Goal: Task Accomplishment & Management: Use online tool/utility

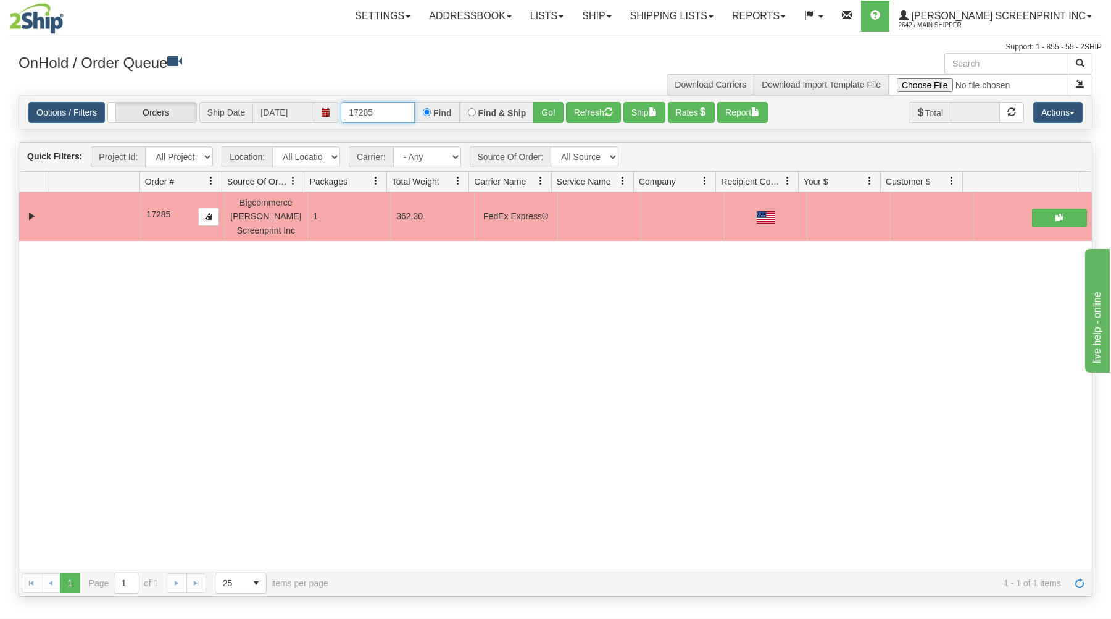
drag, startPoint x: 344, startPoint y: 111, endPoint x: 456, endPoint y: 106, distance: 111.2
click at [456, 106] on div "17285 Find Find & Ship Go!" at bounding box center [452, 112] width 223 height 21
type input "31702696"
click at [549, 106] on button "Go!" at bounding box center [548, 112] width 30 height 21
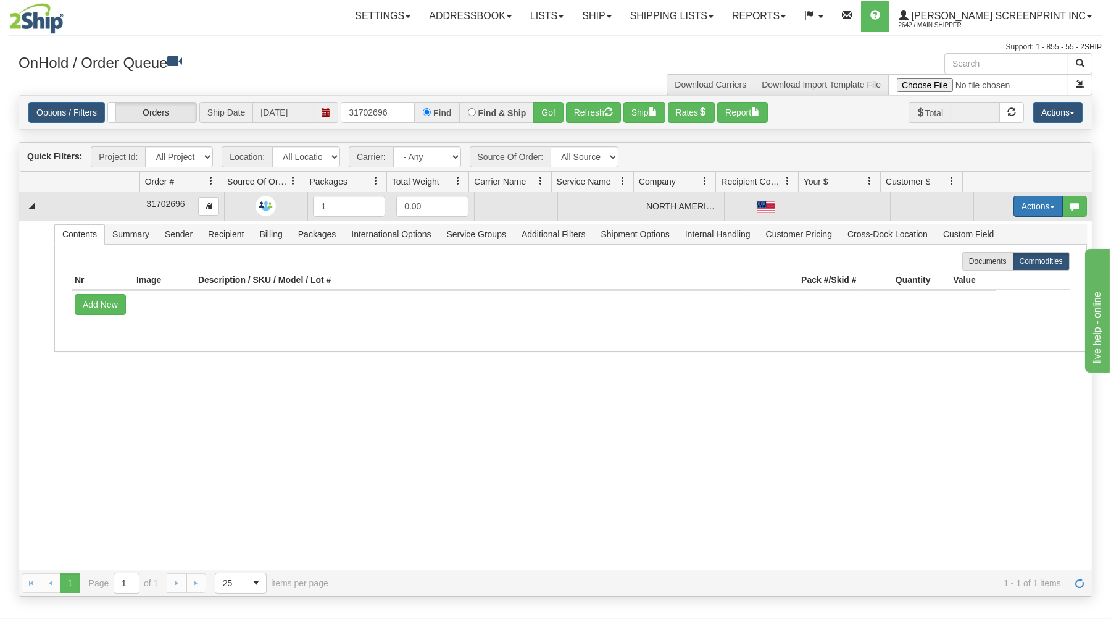
click at [1014, 198] on button "Actions" at bounding box center [1038, 206] width 49 height 21
click at [993, 226] on link "Open" at bounding box center [1013, 230] width 99 height 16
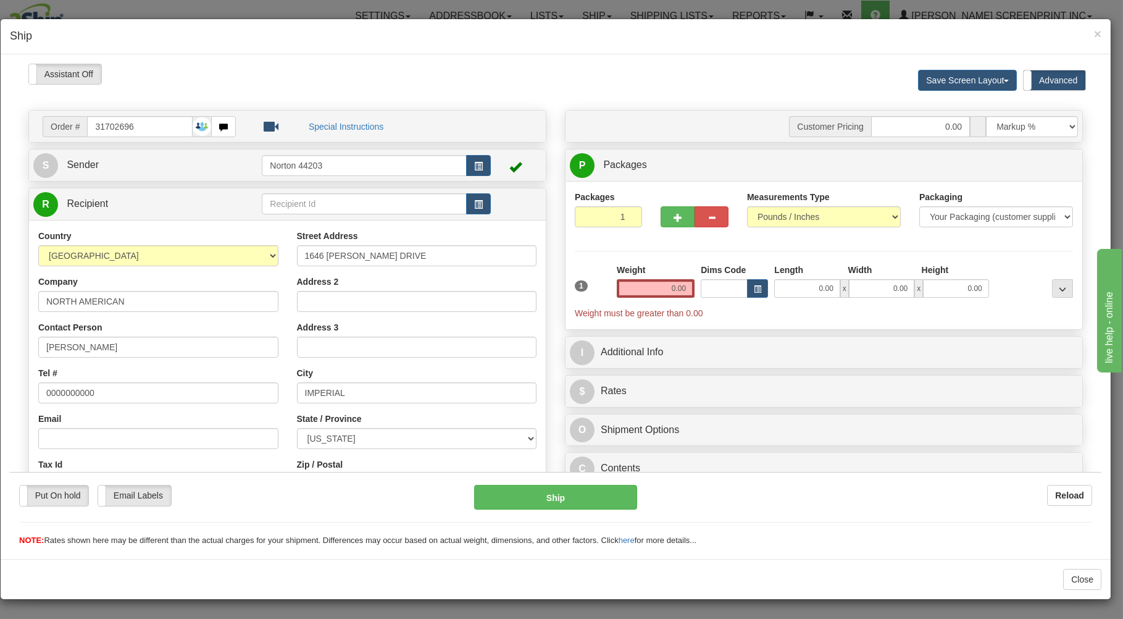
type input "1.95"
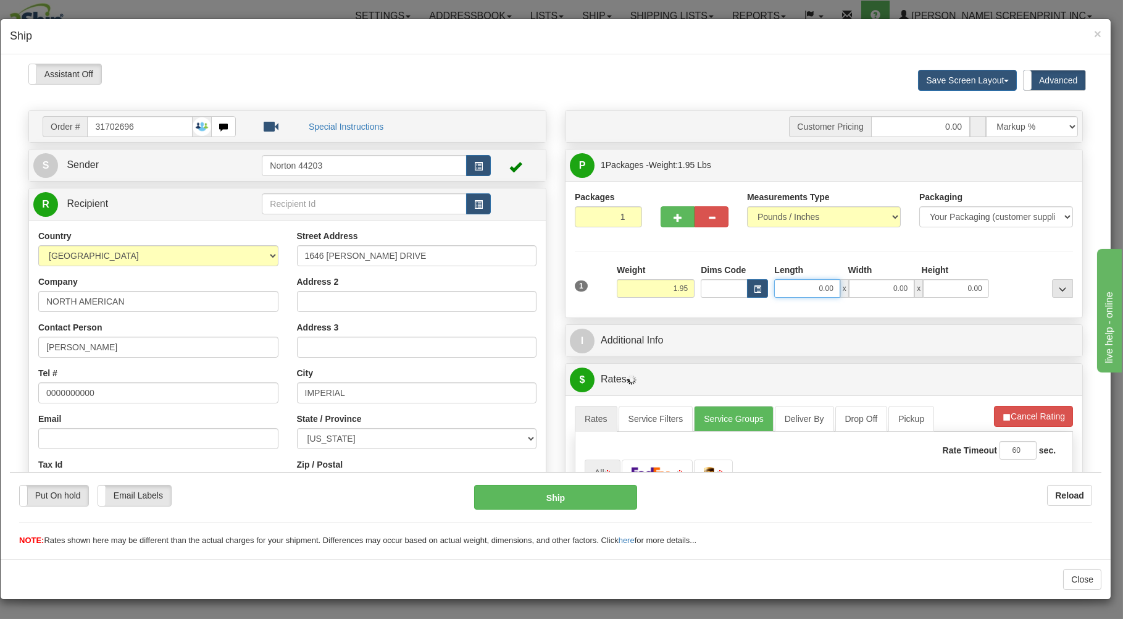
click at [801, 293] on input "0.00" at bounding box center [806, 287] width 65 height 19
type input "2.30"
type input "3"
type input "2.45"
type input "37"
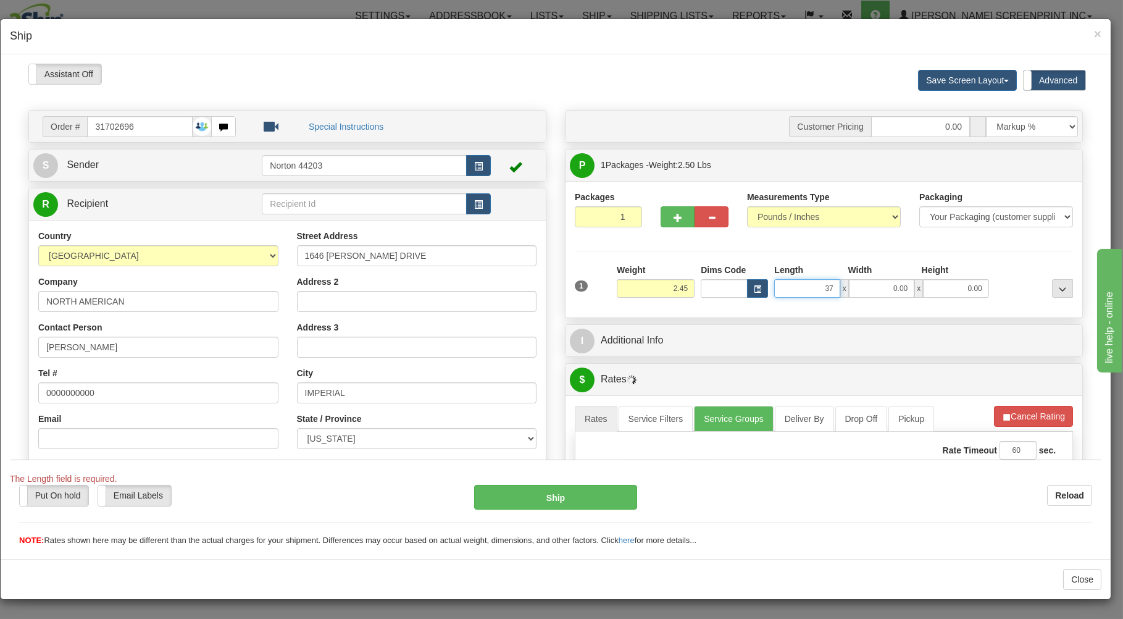
type input "2.40"
type input "37.00"
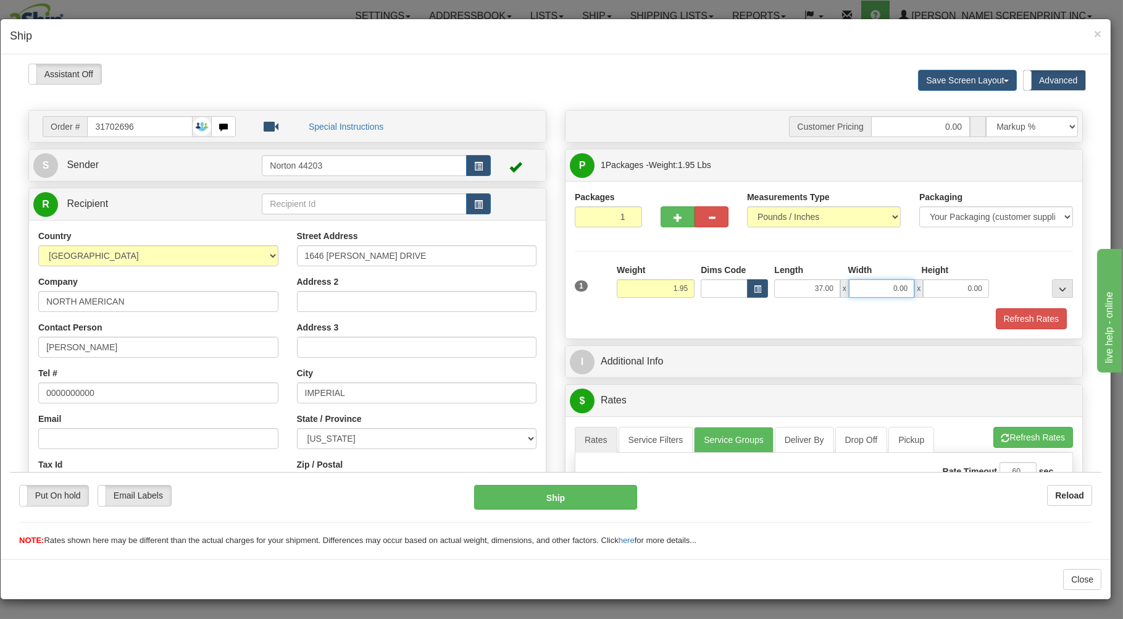
type input "2.00"
type input "19.00"
type input "1"
type input "1.95"
type input "1.00"
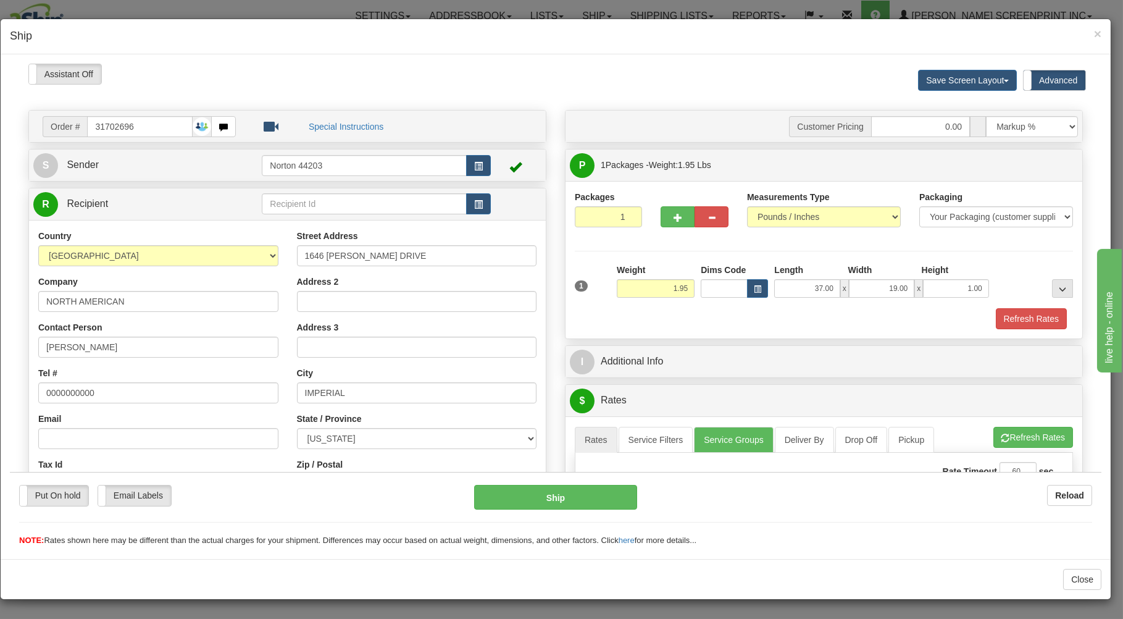
click at [703, 299] on div "1 Weight 1.95 Dims Code x x" at bounding box center [824, 285] width 504 height 44
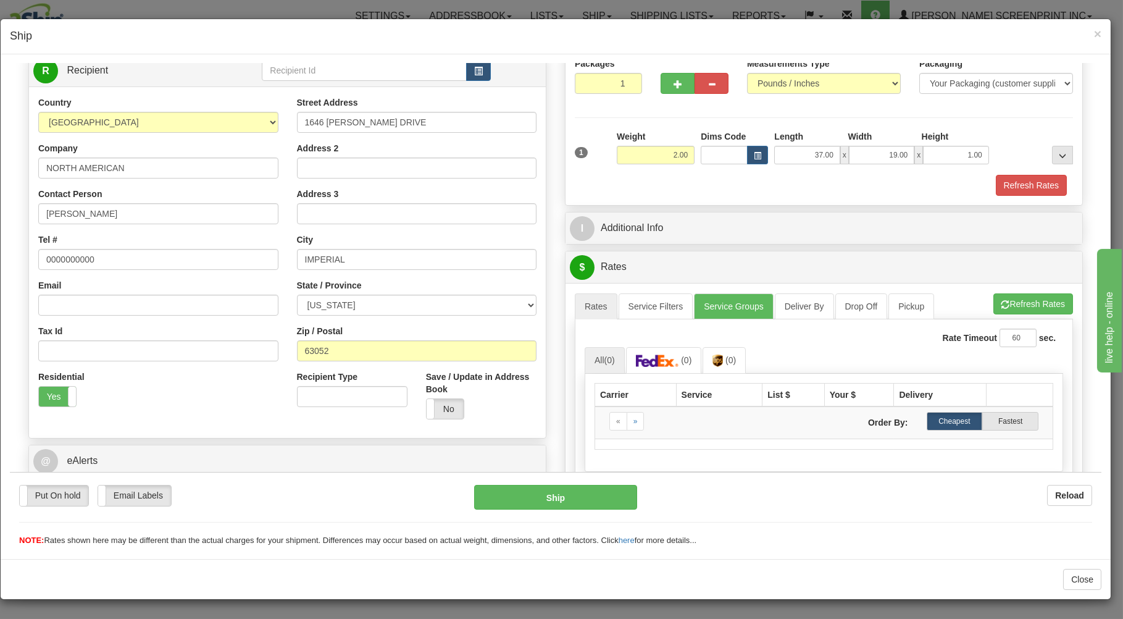
scroll to position [256, 0]
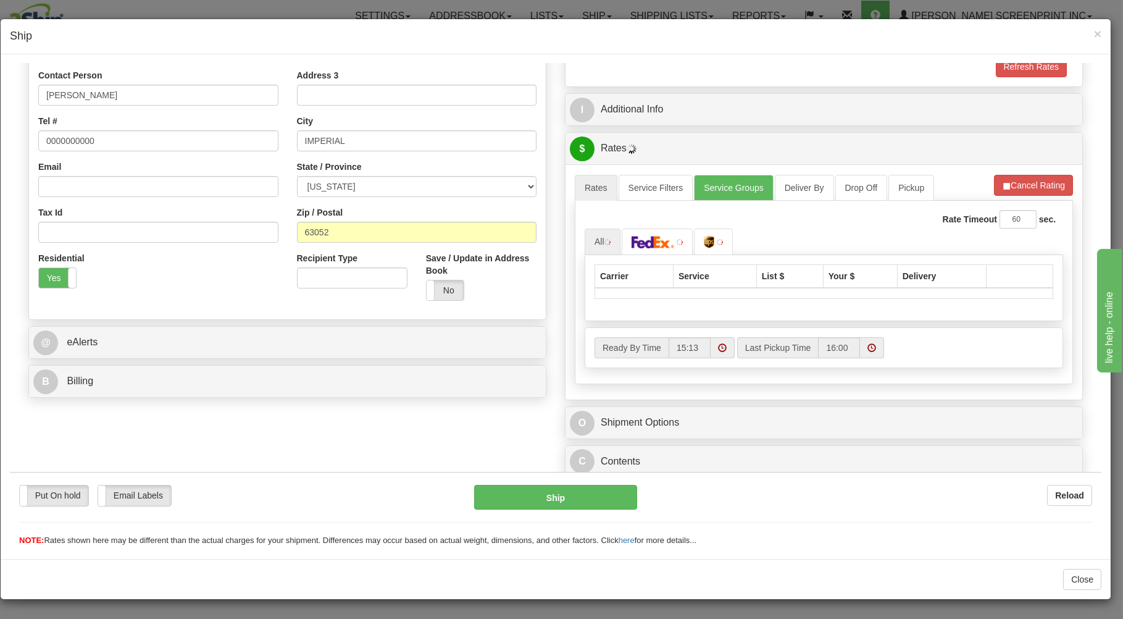
type input "1.95"
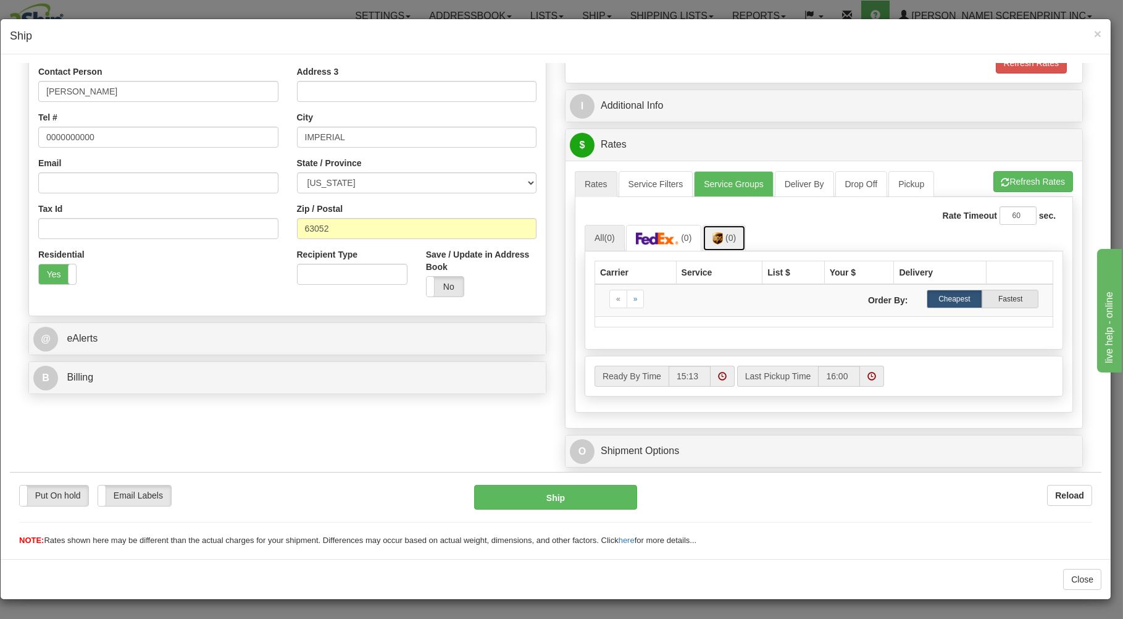
click at [717, 243] on img at bounding box center [717, 237] width 10 height 12
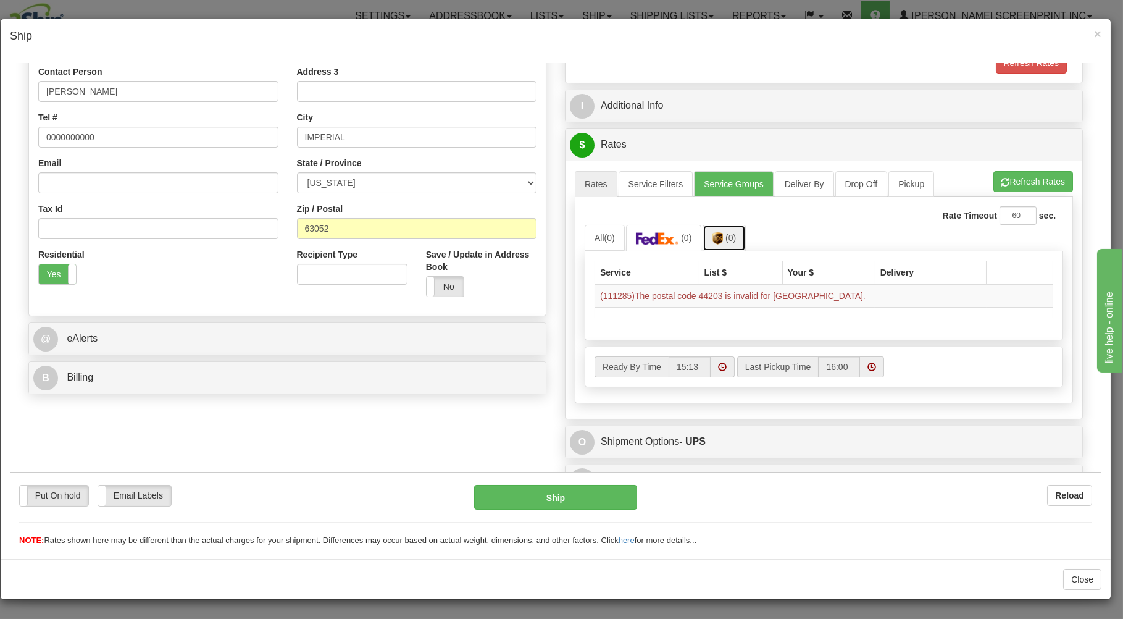
scroll to position [0, 0]
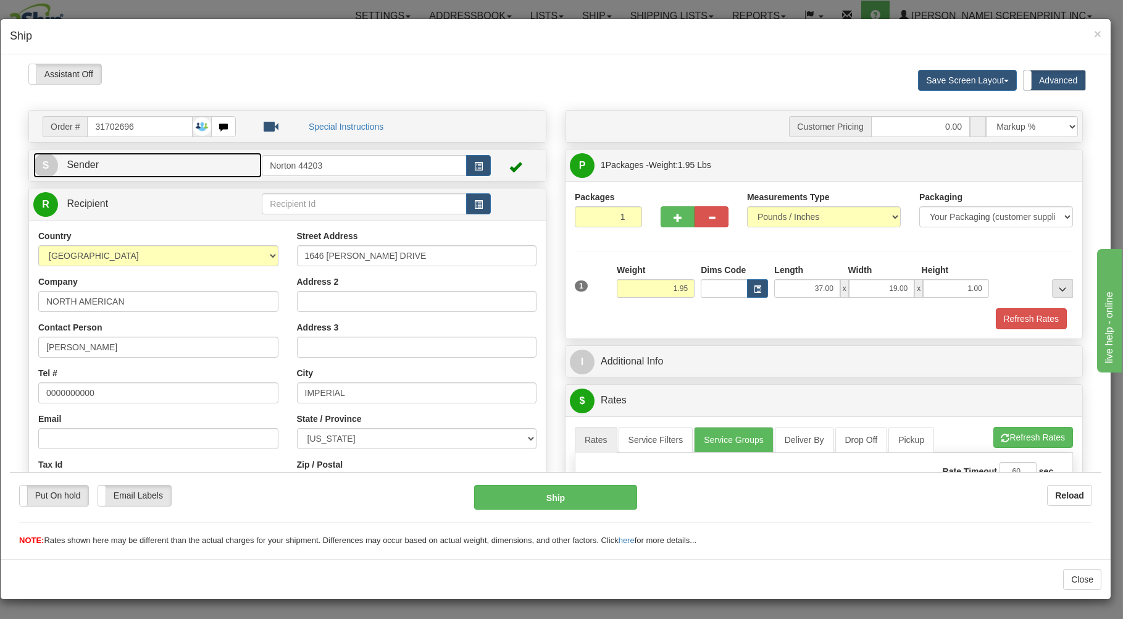
click at [198, 156] on link "S Sender" at bounding box center [147, 164] width 228 height 25
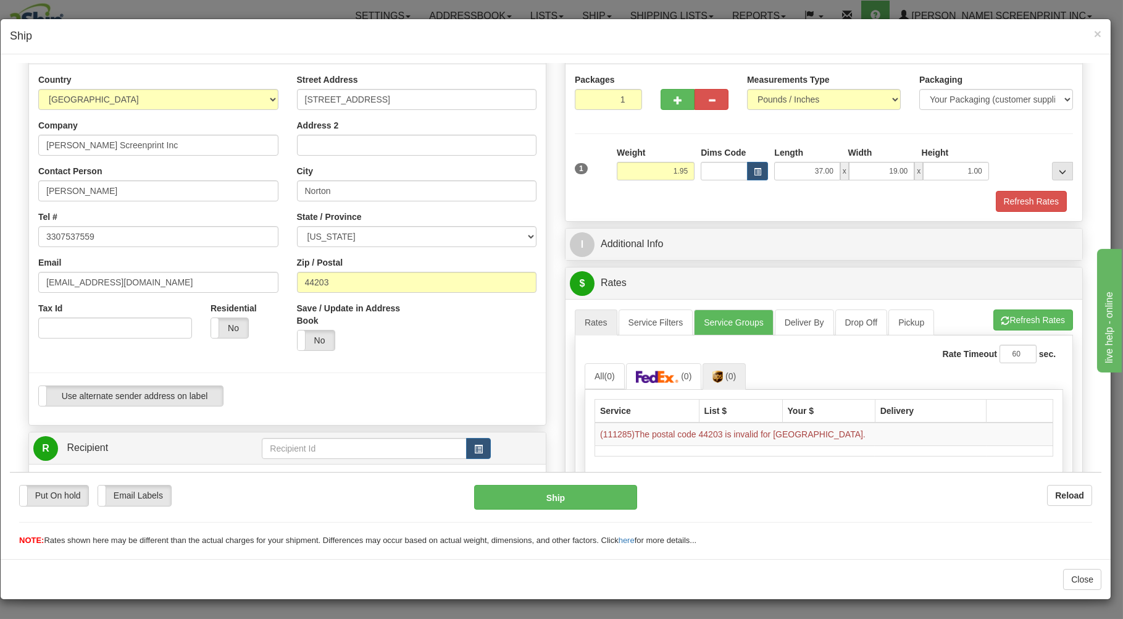
scroll to position [132, 0]
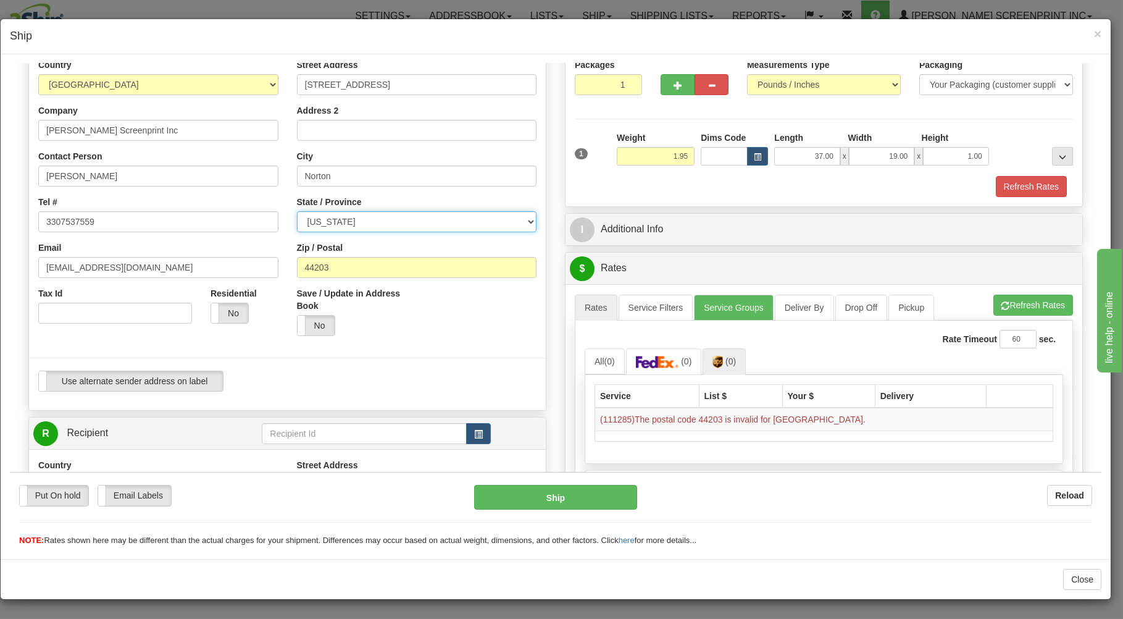
click at [297, 211] on select "ALABAMA ALASKA ARIZONA ARKANSAS Armed Forces America Armed Forces Europe Armed …" at bounding box center [417, 221] width 240 height 21
select select "OH"
click option "[US_STATE]" at bounding box center [10, 63] width 0 height 0
click at [1015, 180] on button "Refresh Rates" at bounding box center [1031, 185] width 71 height 21
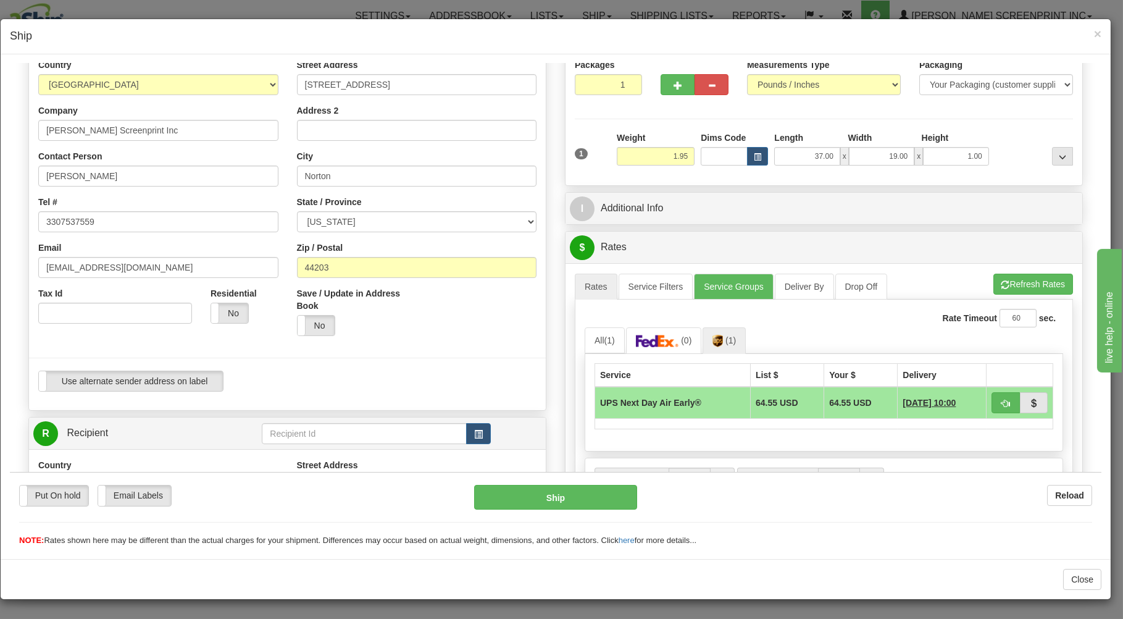
scroll to position [198, 0]
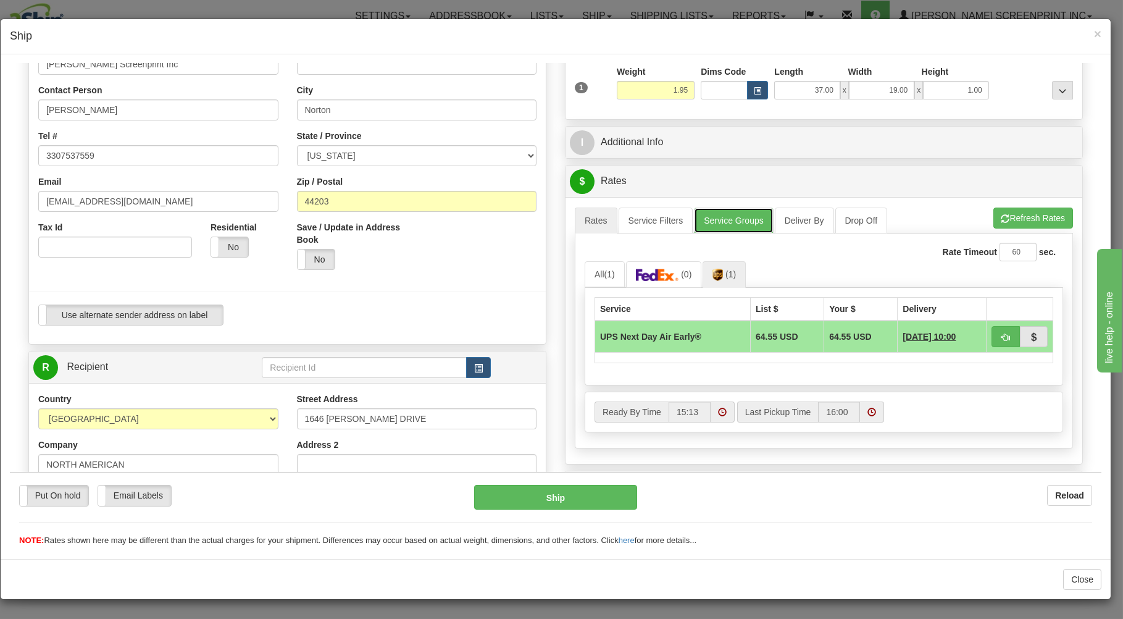
click at [743, 217] on link "Service Groups" at bounding box center [733, 220] width 79 height 26
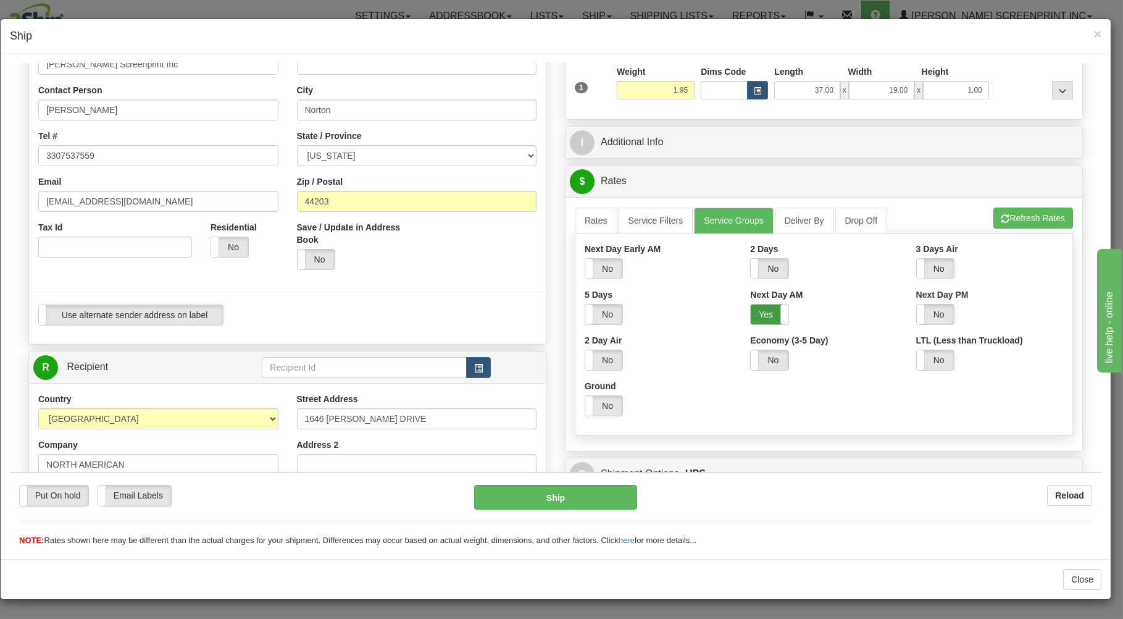
click at [761, 312] on label "Yes" at bounding box center [769, 314] width 37 height 20
click at [578, 217] on link "Rates" at bounding box center [596, 220] width 43 height 26
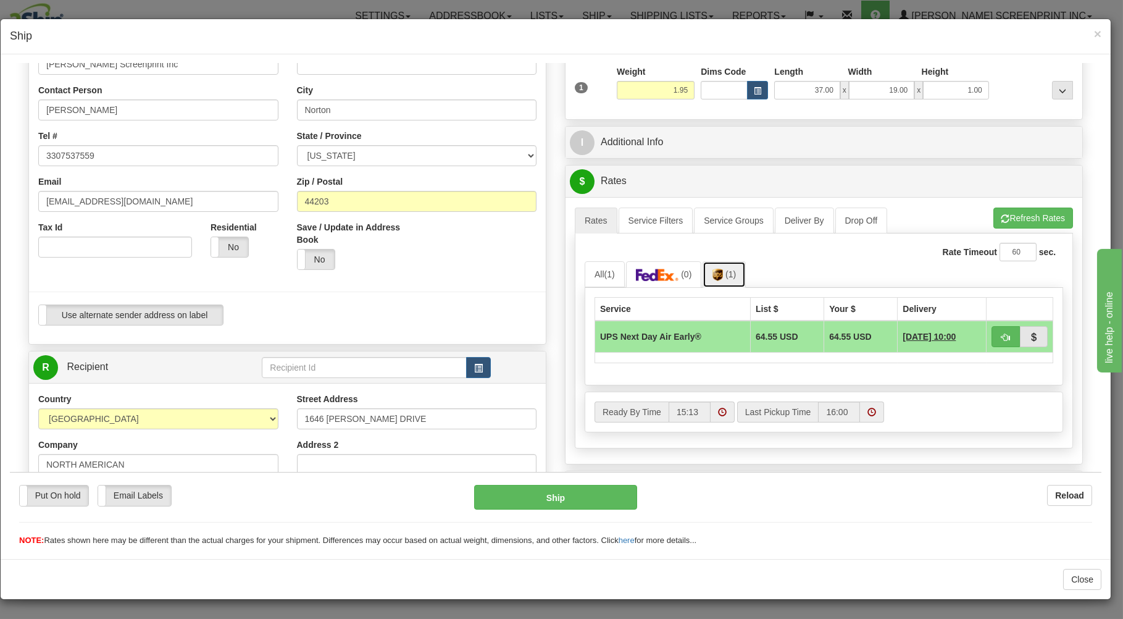
click at [725, 275] on span "(1)" at bounding box center [730, 274] width 10 height 10
click at [1006, 215] on button "Refresh Rates" at bounding box center [1033, 217] width 80 height 21
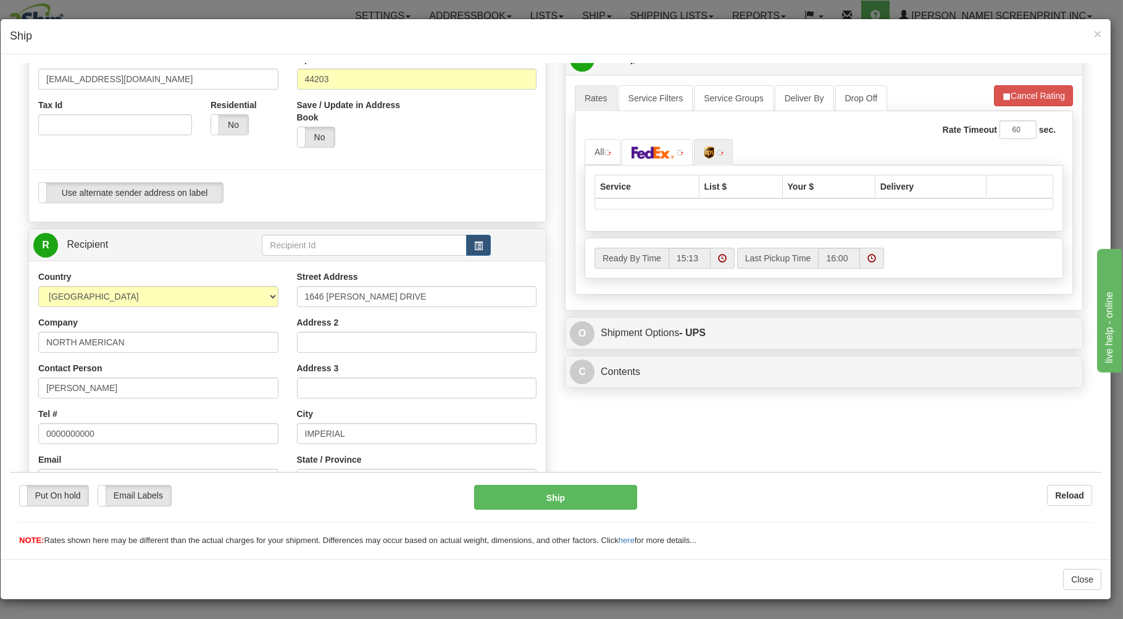
scroll to position [331, 0]
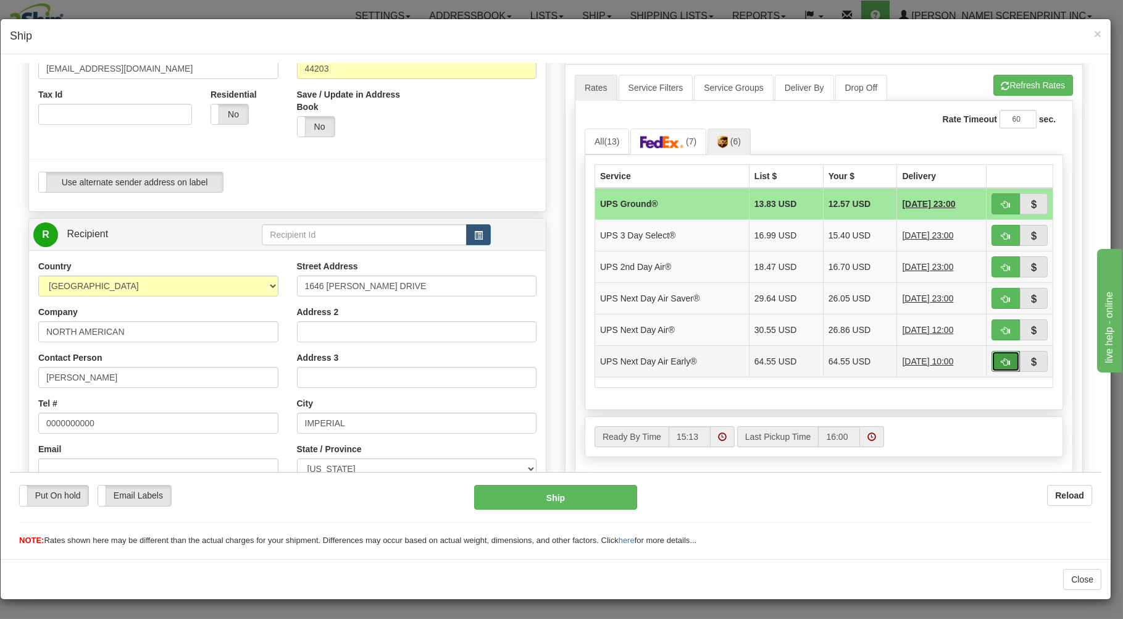
click at [999, 354] on button "button" at bounding box center [1005, 360] width 28 height 21
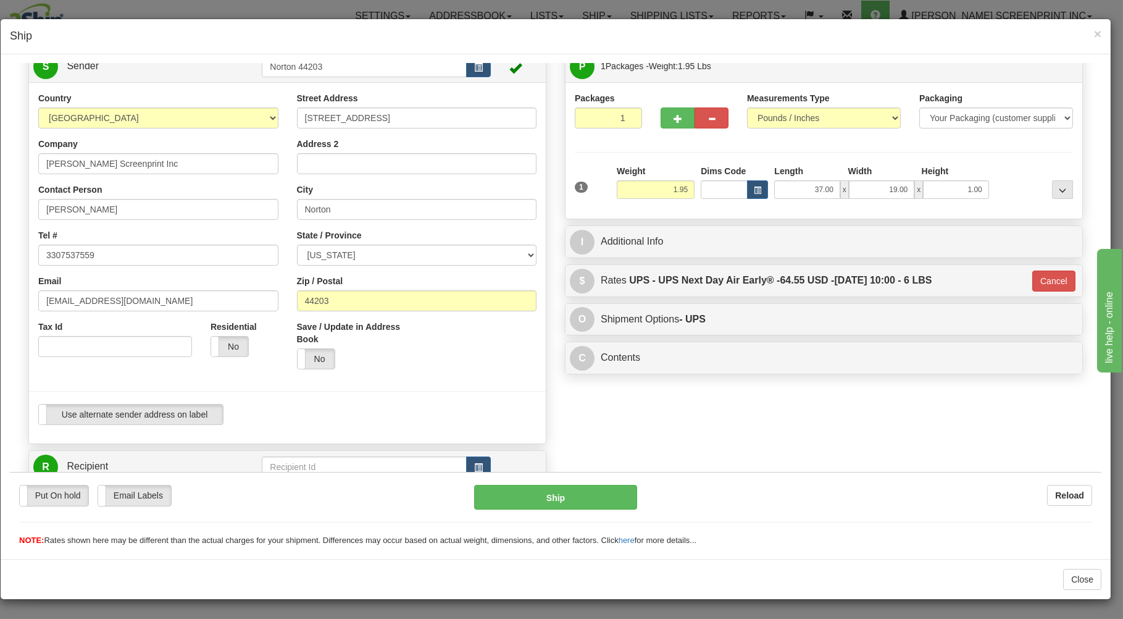
scroll to position [66, 0]
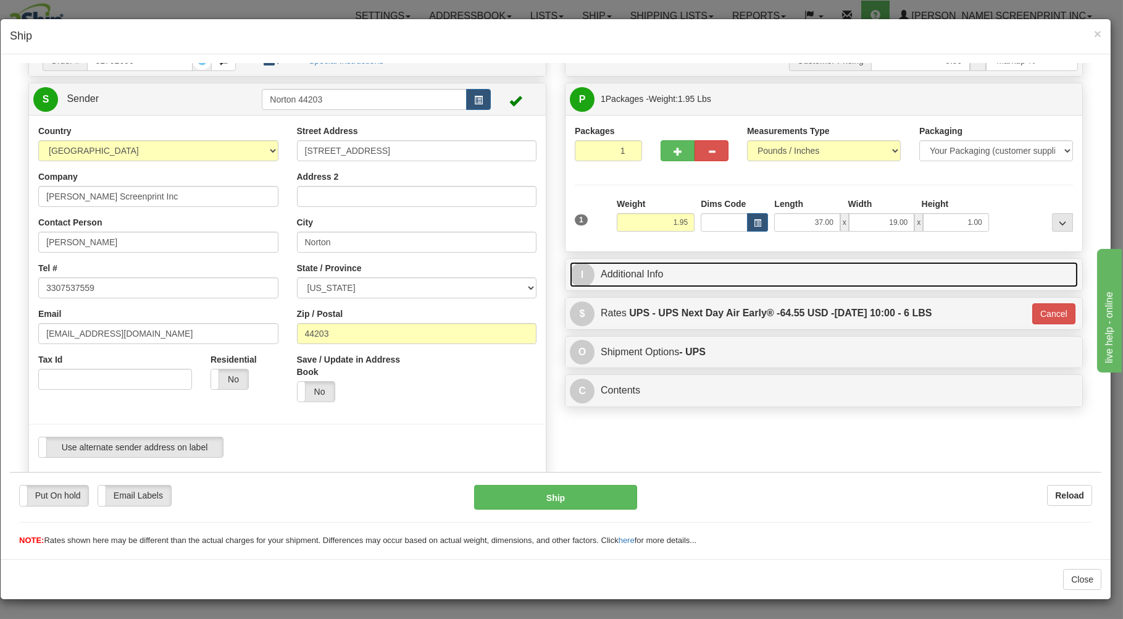
click at [634, 277] on link "I Additional Info" at bounding box center [824, 273] width 508 height 25
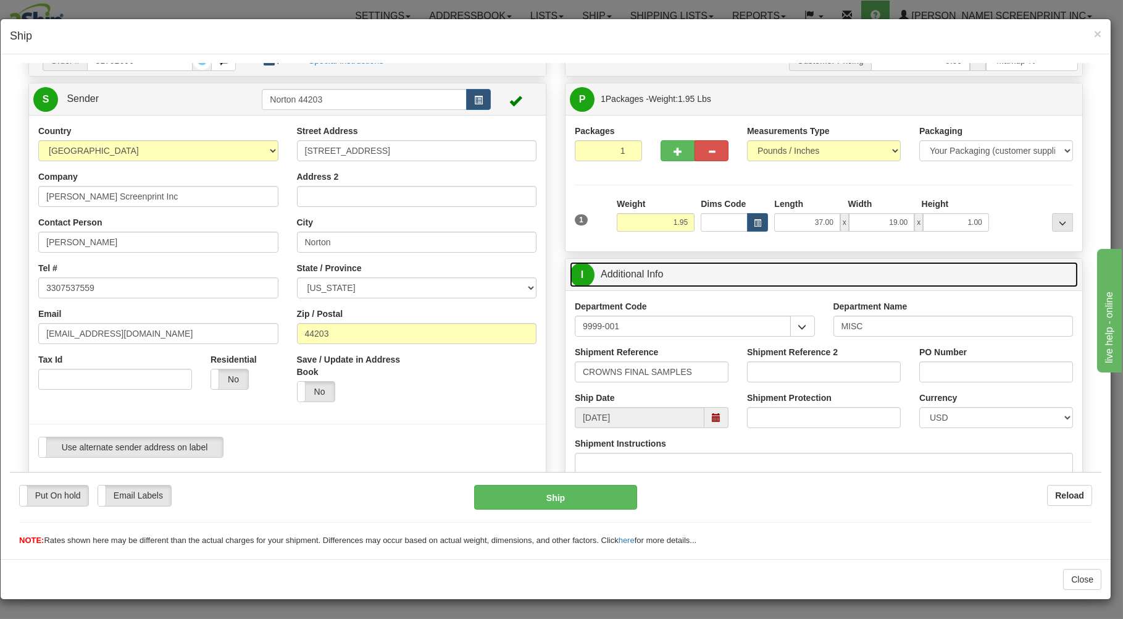
click at [622, 279] on link "I Additional Info" at bounding box center [824, 273] width 508 height 25
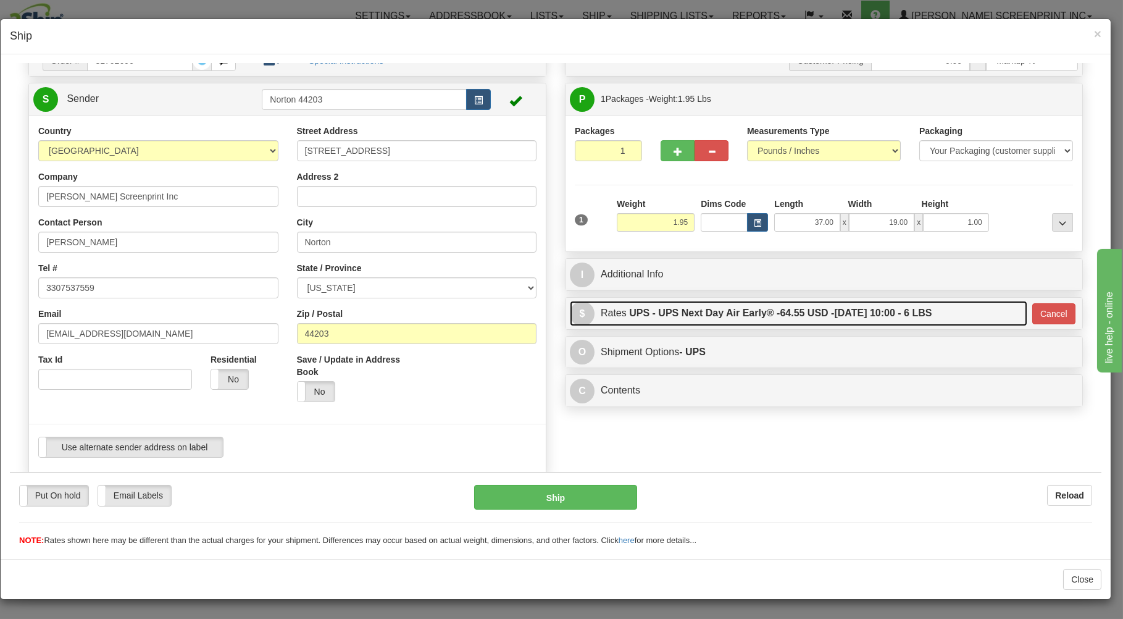
click at [622, 311] on link "$ Rates UPS - UPS Next Day Air Early® - 64.55 USD - 10/02/2025 10:00 - 6 LBS" at bounding box center [798, 312] width 457 height 25
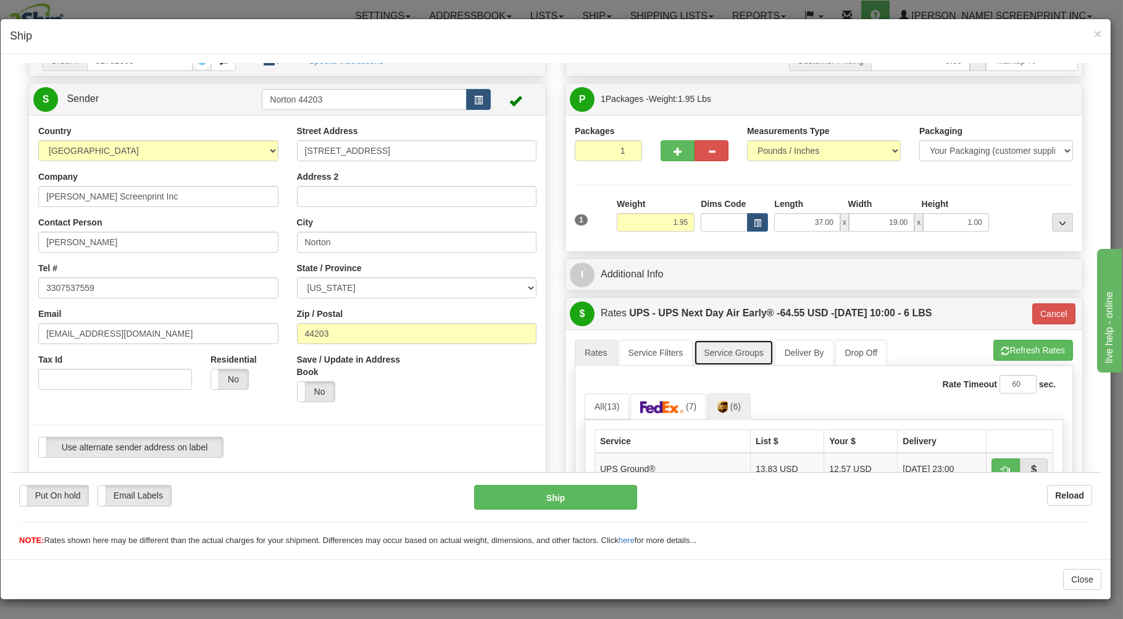
click at [711, 355] on link "Service Groups" at bounding box center [733, 352] width 79 height 26
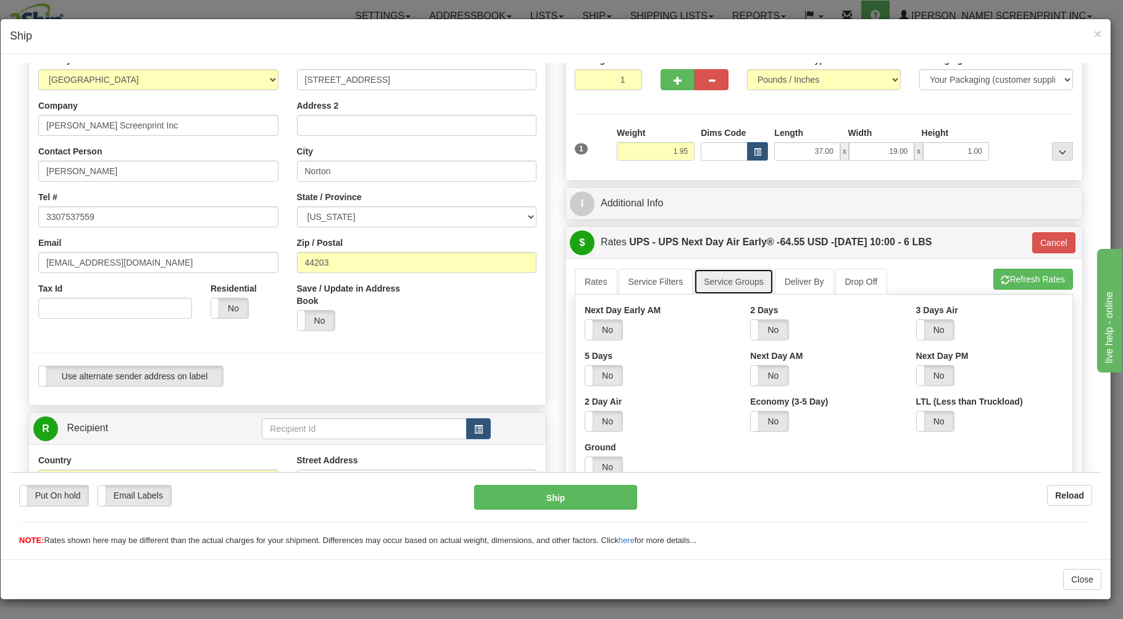
scroll to position [198, 0]
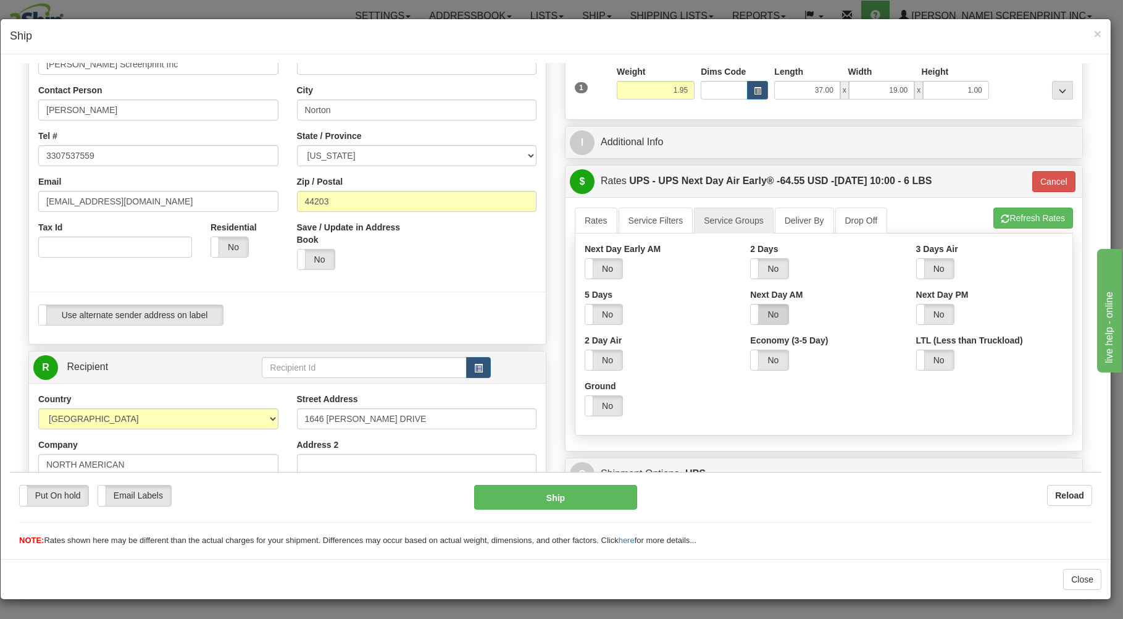
click at [756, 312] on label "No" at bounding box center [769, 314] width 37 height 20
drag, startPoint x: 581, startPoint y: 216, endPoint x: 584, endPoint y: 226, distance: 10.2
click at [585, 217] on link "Rates" at bounding box center [596, 220] width 43 height 26
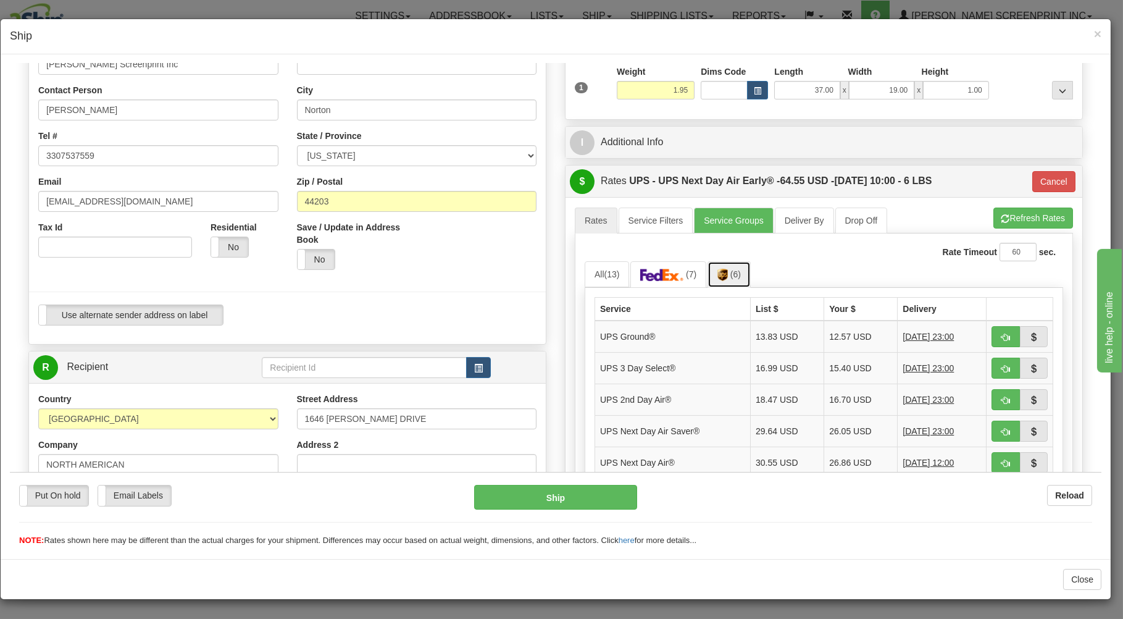
drag, startPoint x: 732, startPoint y: 273, endPoint x: 783, endPoint y: 269, distance: 50.8
click at [733, 273] on span "(6)" at bounding box center [735, 274] width 10 height 10
click at [1020, 217] on button "Refresh Rates" at bounding box center [1033, 217] width 80 height 21
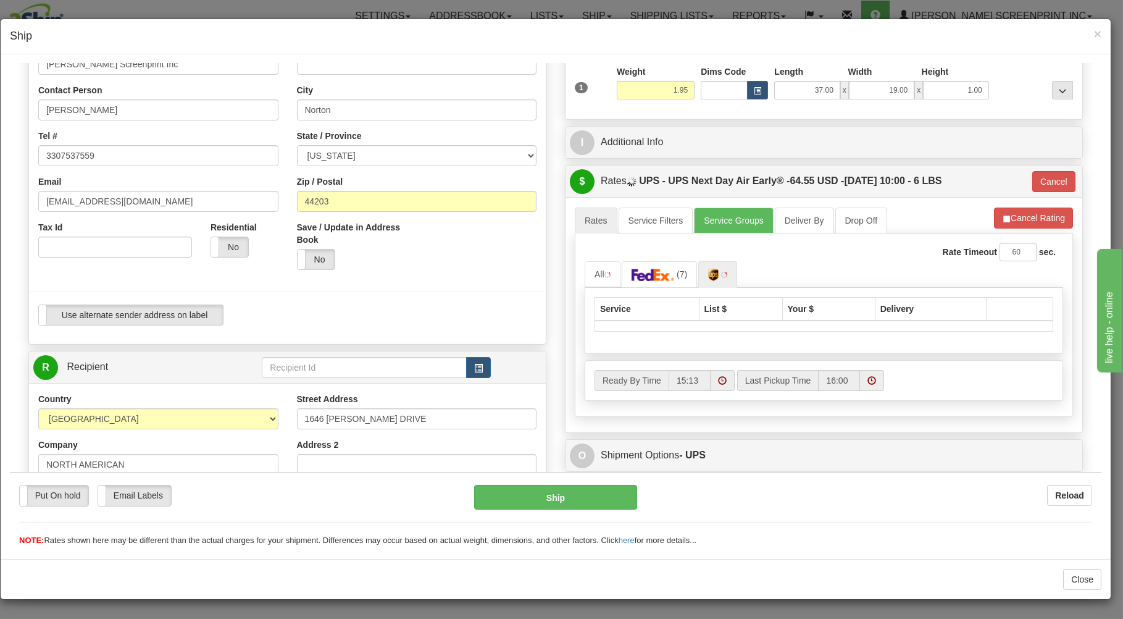
type input "14"
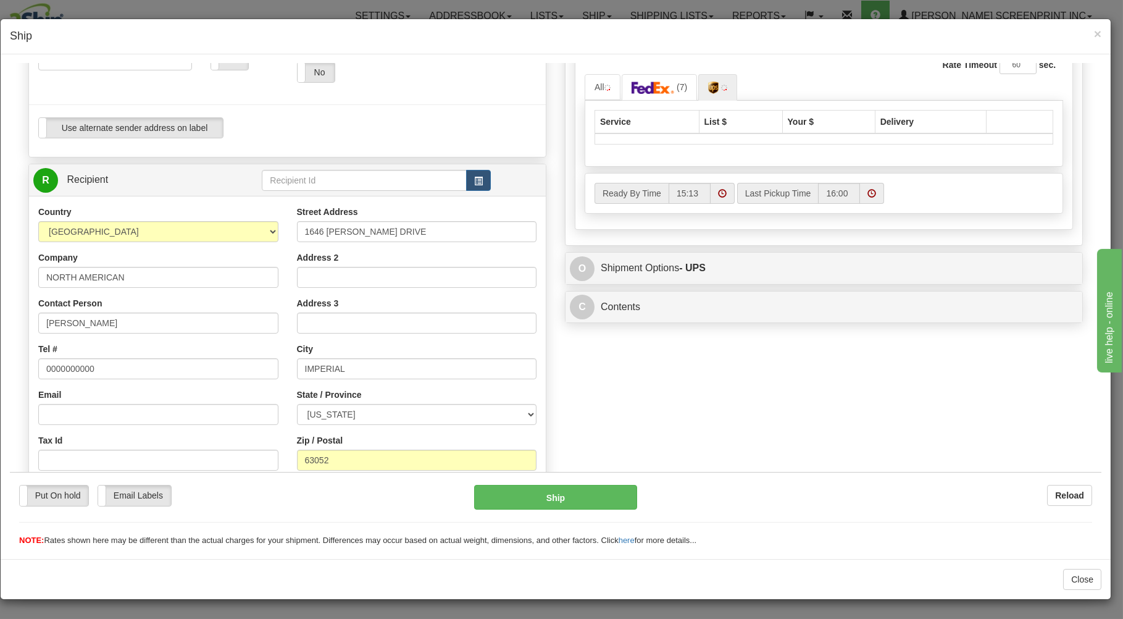
scroll to position [397, 0]
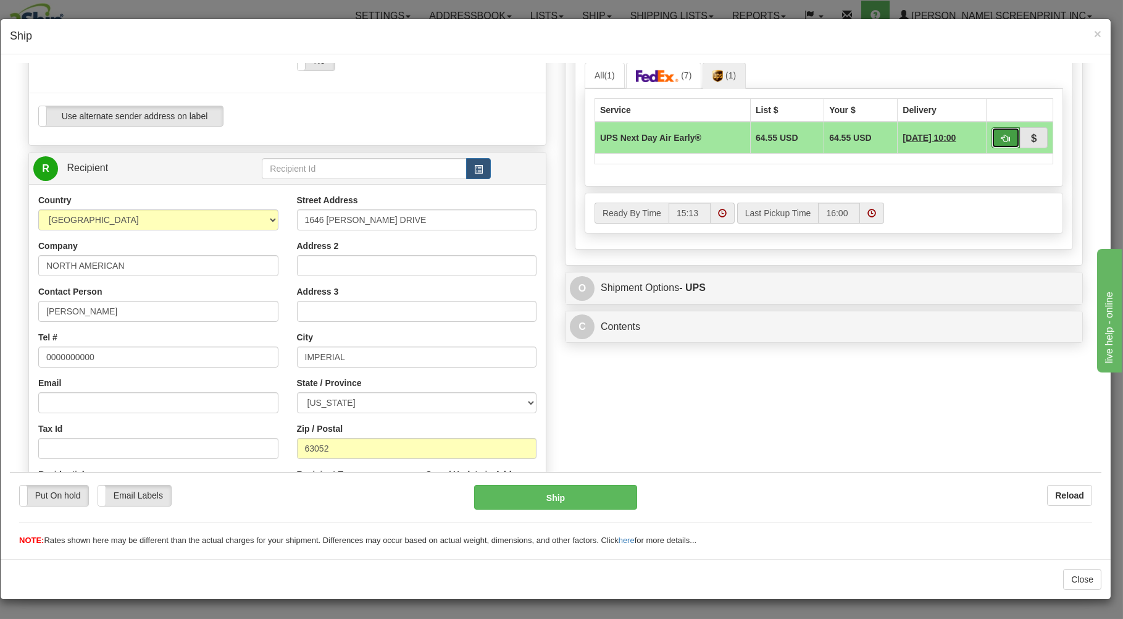
click at [991, 133] on button "button" at bounding box center [1005, 137] width 28 height 21
click at [1001, 135] on span "button" at bounding box center [1005, 138] width 9 height 8
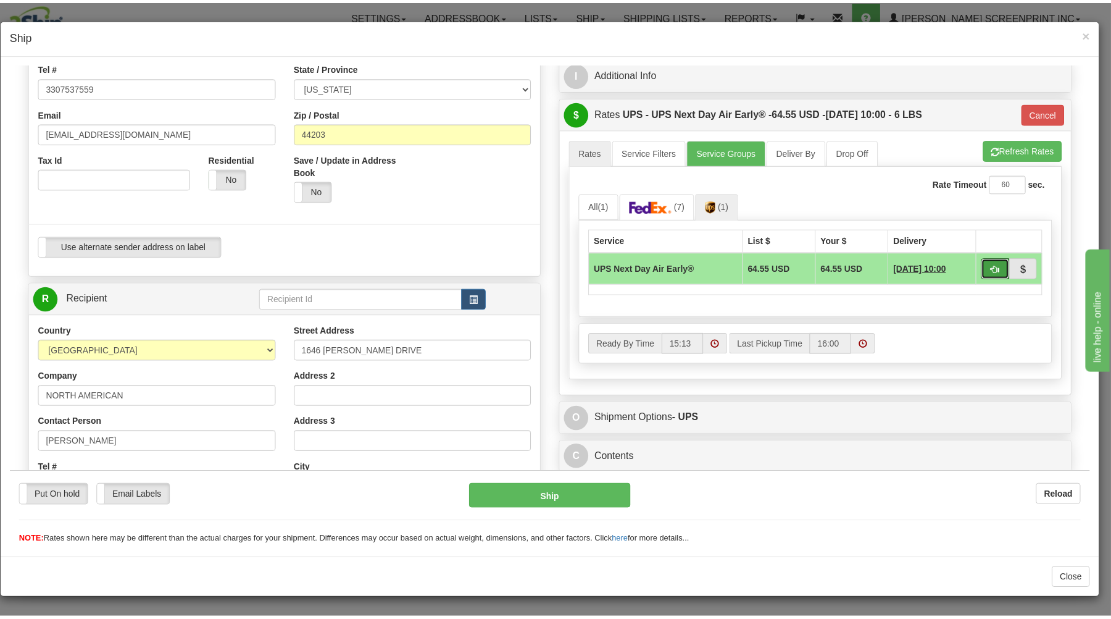
scroll to position [264, 0]
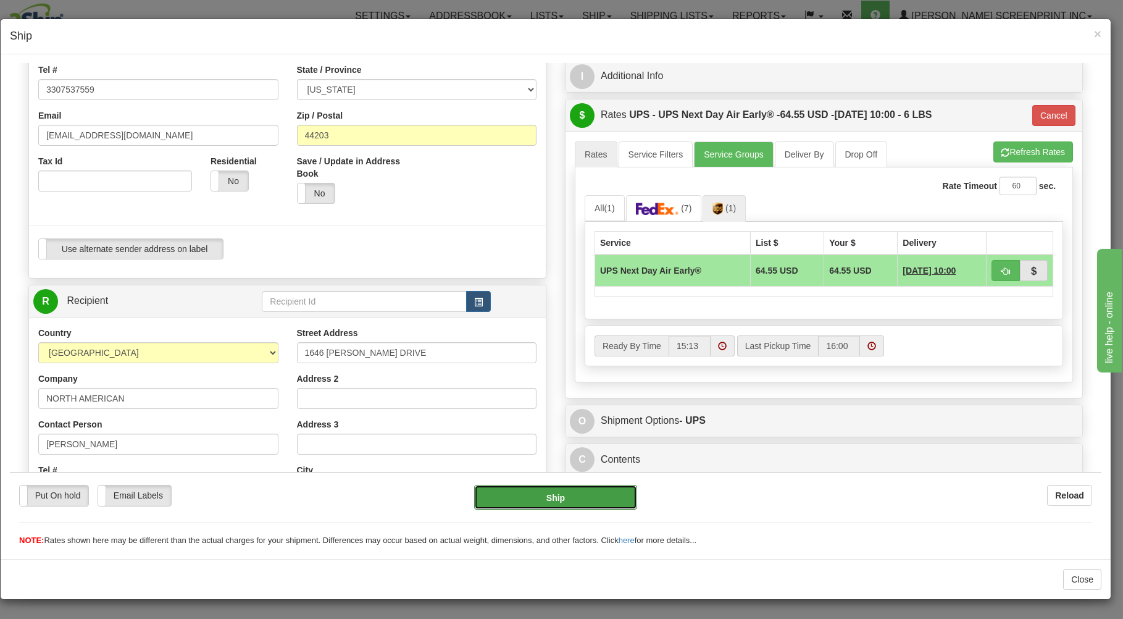
click at [617, 497] on button "Ship" at bounding box center [556, 496] width 164 height 25
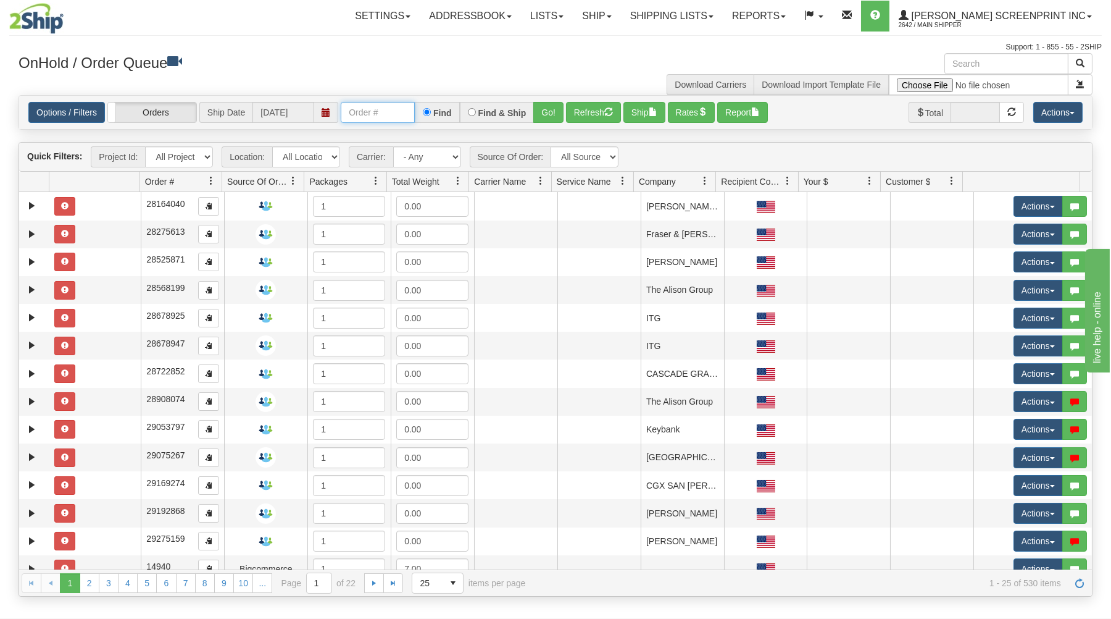
click at [380, 115] on input "text" at bounding box center [378, 112] width 74 height 21
type input "17293"
click at [548, 111] on button "Go!" at bounding box center [548, 112] width 30 height 21
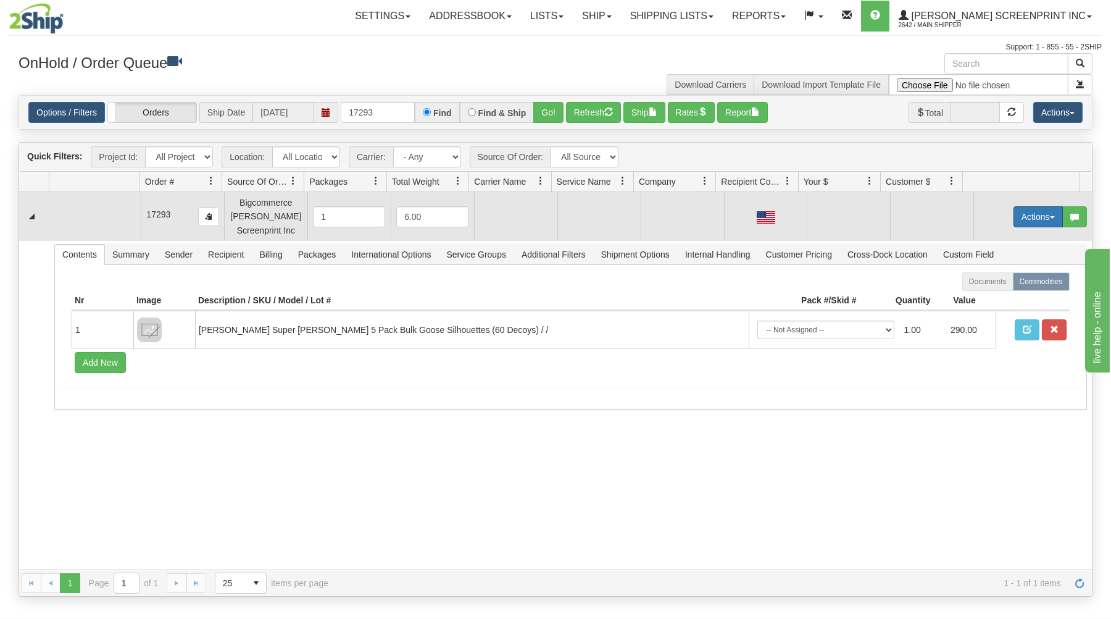
click at [1039, 214] on button "Actions" at bounding box center [1038, 216] width 49 height 21
click at [1017, 235] on link "Open" at bounding box center [1013, 240] width 99 height 16
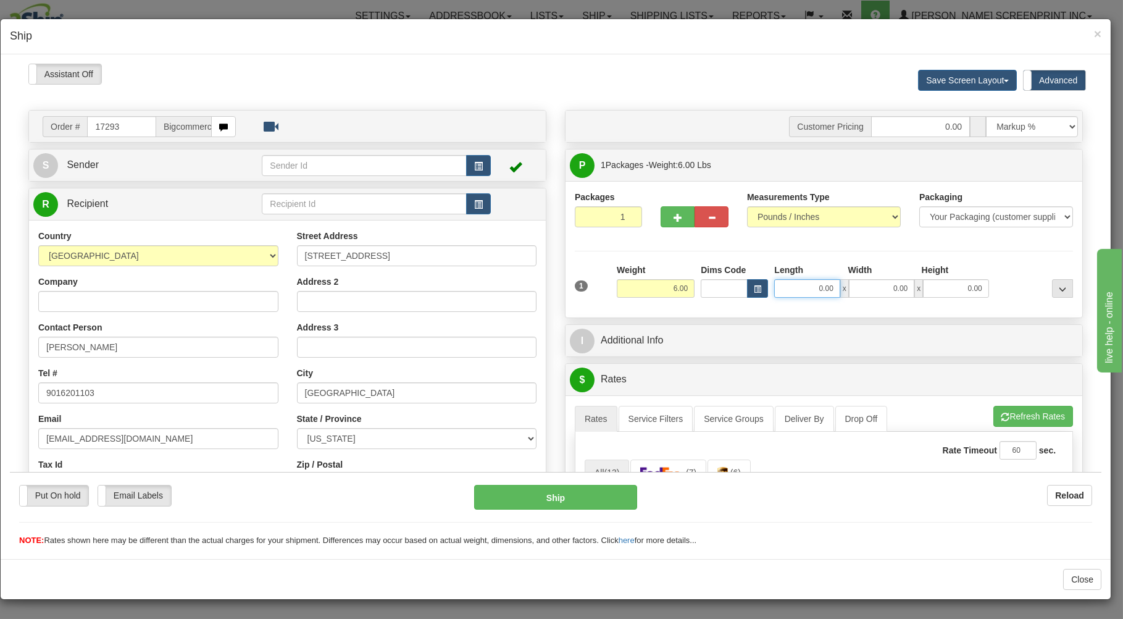
click at [774, 292] on input "0.00" at bounding box center [806, 287] width 65 height 19
type input "23.30"
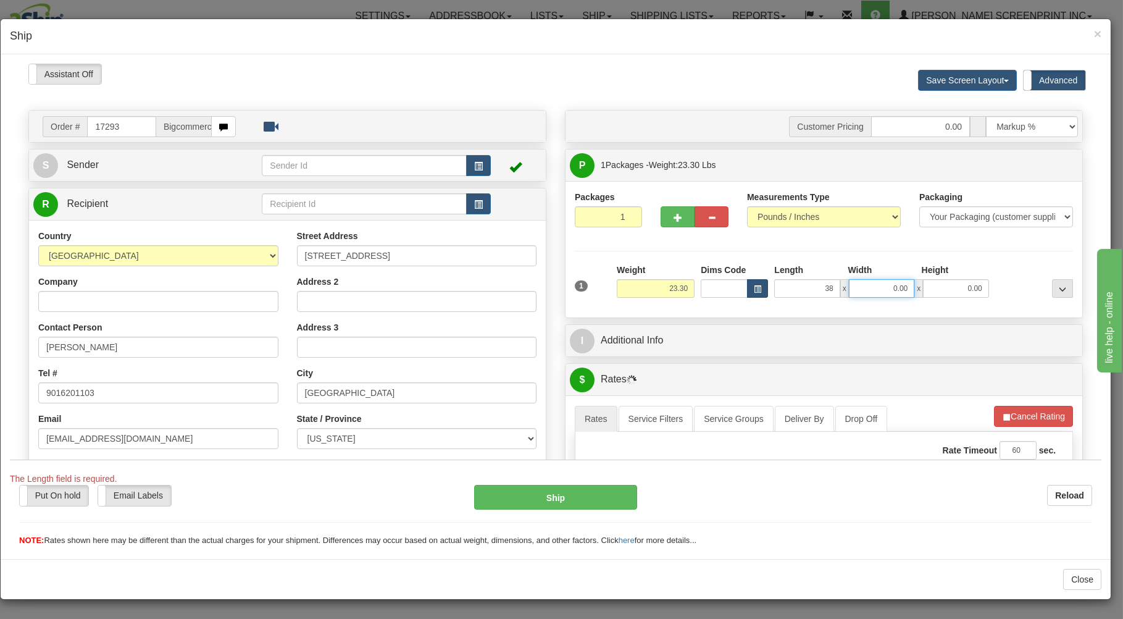
type input "38.00"
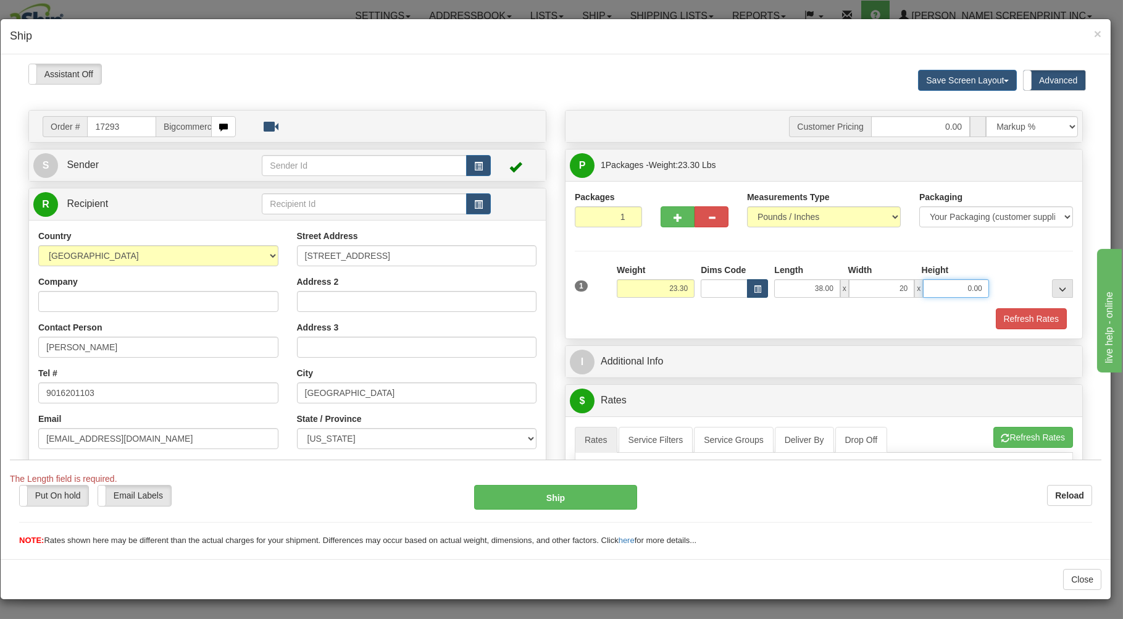
type input "20.00"
type input "23.35"
type input "6"
type input "23.30"
type input "6.00"
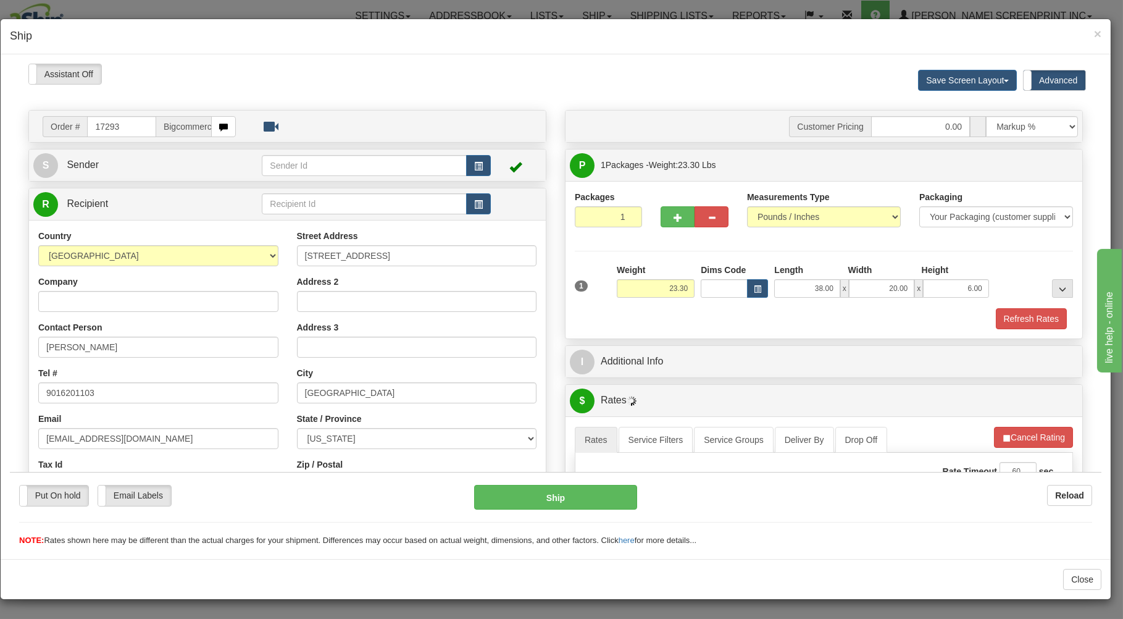
click at [743, 309] on div "Refresh Rates" at bounding box center [824, 317] width 504 height 21
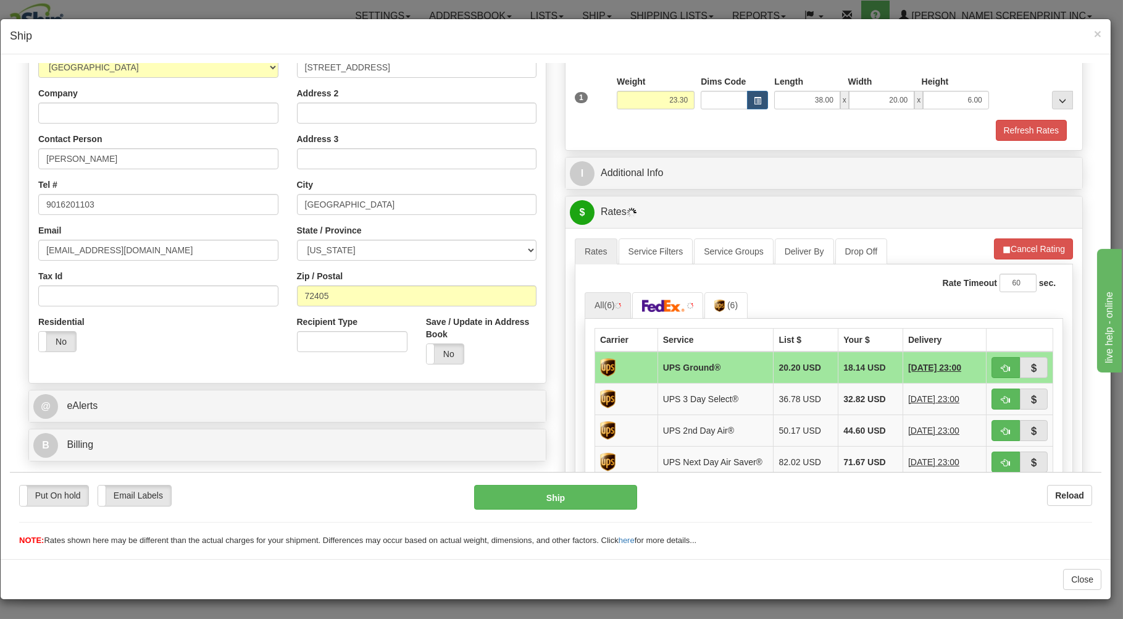
scroll to position [198, 0]
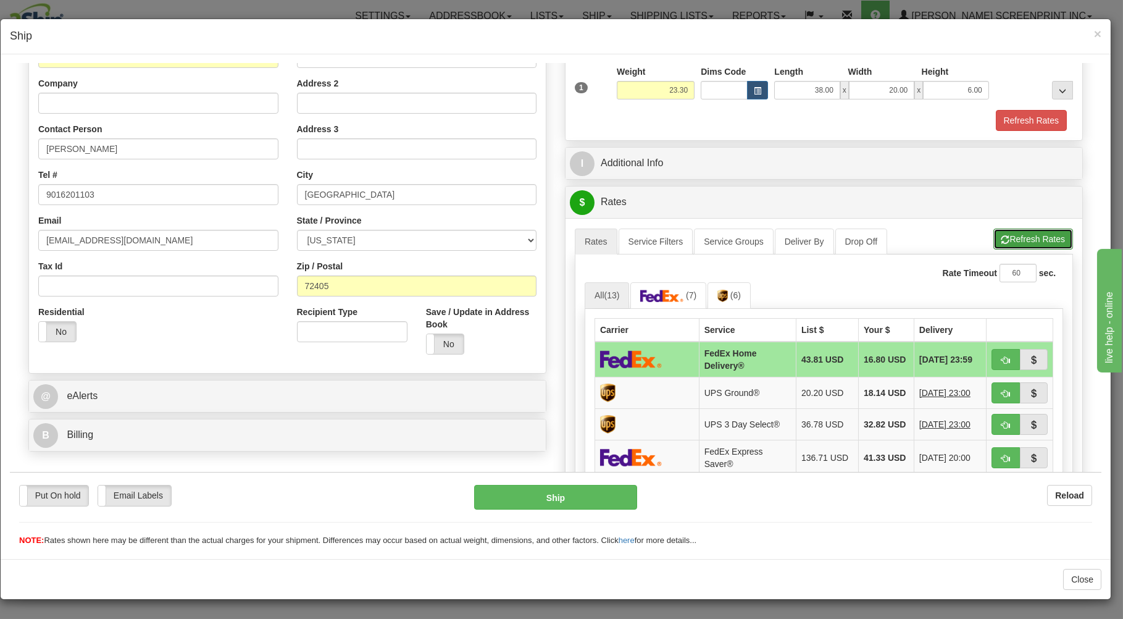
click at [1025, 234] on button "Refresh Rates" at bounding box center [1033, 238] width 80 height 21
click at [1001, 356] on span "button" at bounding box center [1005, 360] width 9 height 8
type input "90"
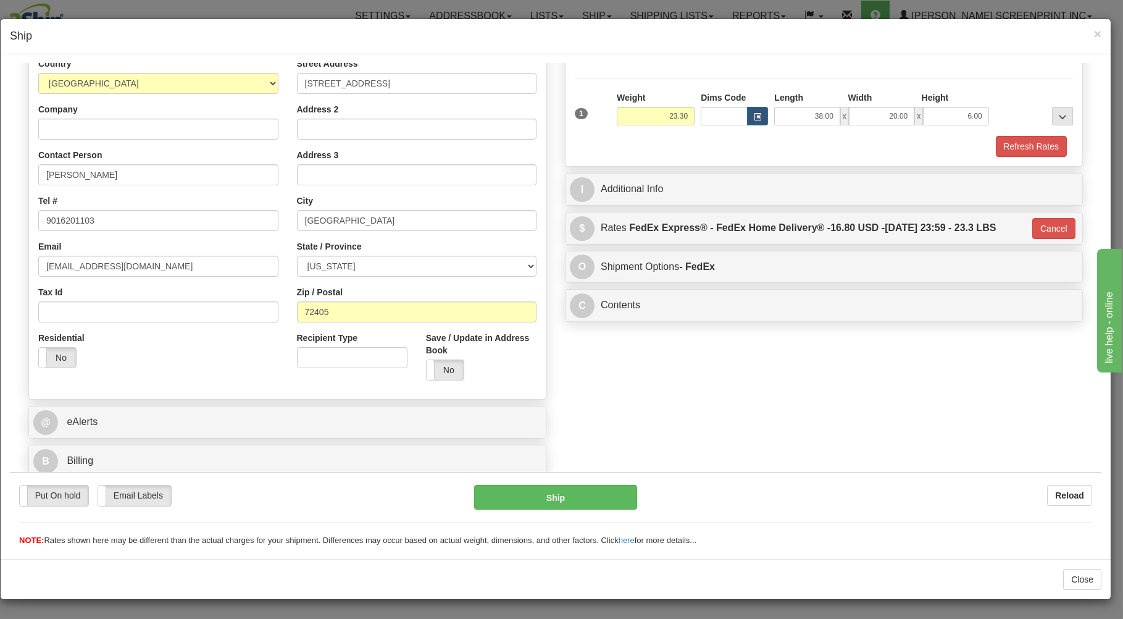
scroll to position [175, 0]
click at [596, 495] on button "Ship" at bounding box center [556, 496] width 164 height 25
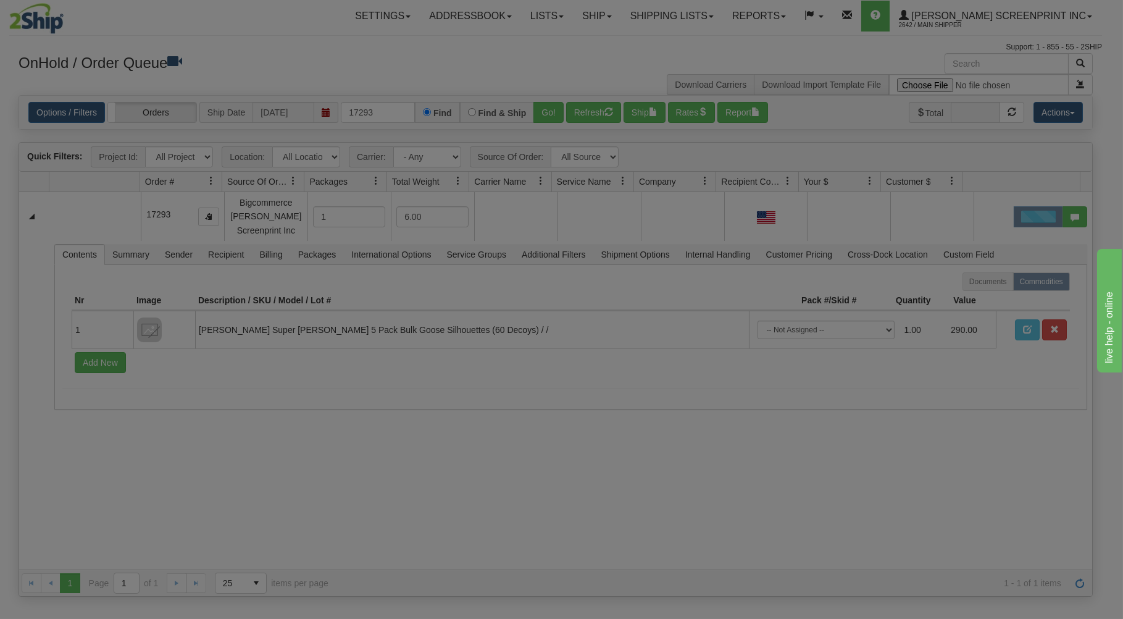
scroll to position [0, 0]
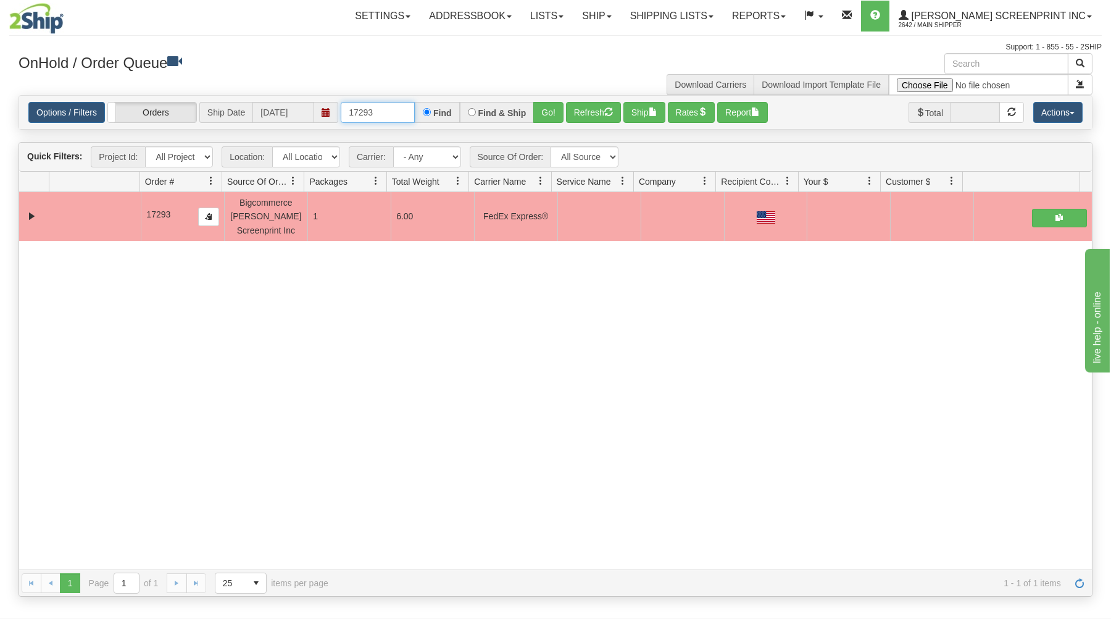
drag, startPoint x: 349, startPoint y: 112, endPoint x: 441, endPoint y: 112, distance: 92.0
click at [441, 112] on div "17293 Find Find & Ship Go!" at bounding box center [452, 112] width 223 height 21
type input "31703833"
click at [538, 106] on button "Go!" at bounding box center [548, 112] width 30 height 21
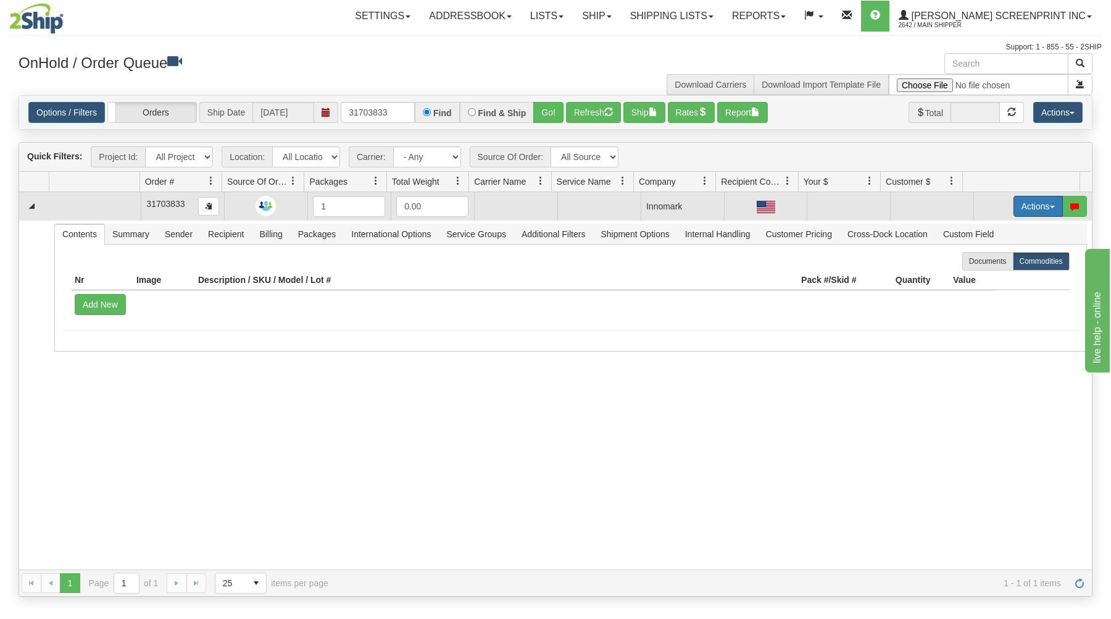
click at [1017, 200] on button "Actions" at bounding box center [1038, 206] width 49 height 21
click at [997, 228] on link "Open" at bounding box center [1013, 230] width 99 height 16
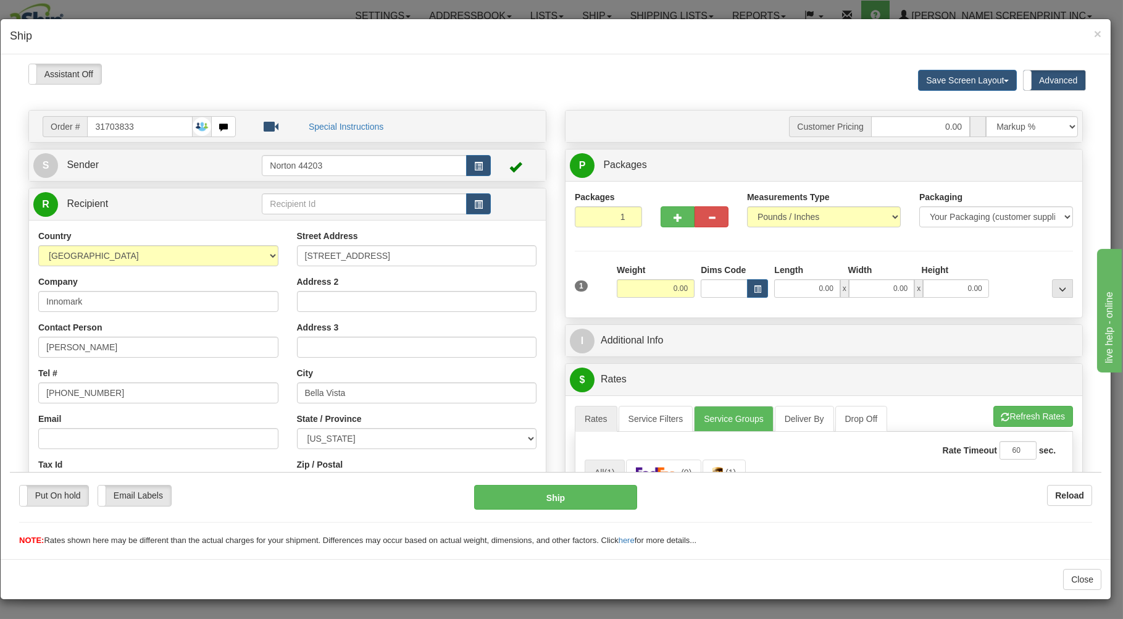
type input "2.70"
click at [780, 285] on input "0.00" at bounding box center [806, 287] width 65 height 19
type input "13.00"
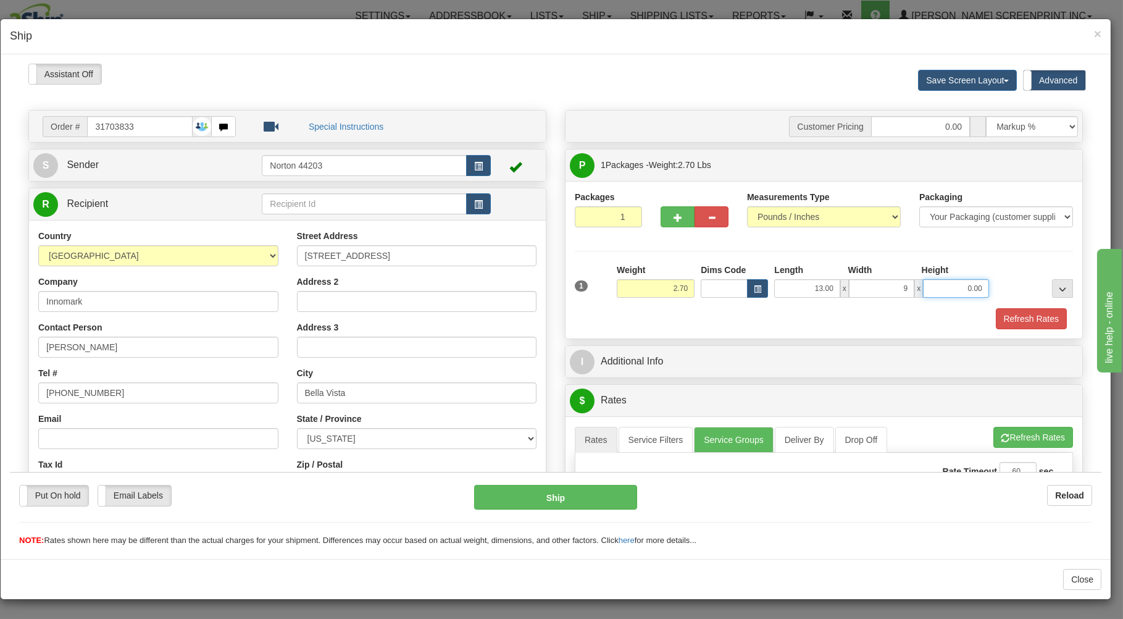
type input "9.00"
type input "2.55"
type input "9"
type input "2.70"
type input "9.00"
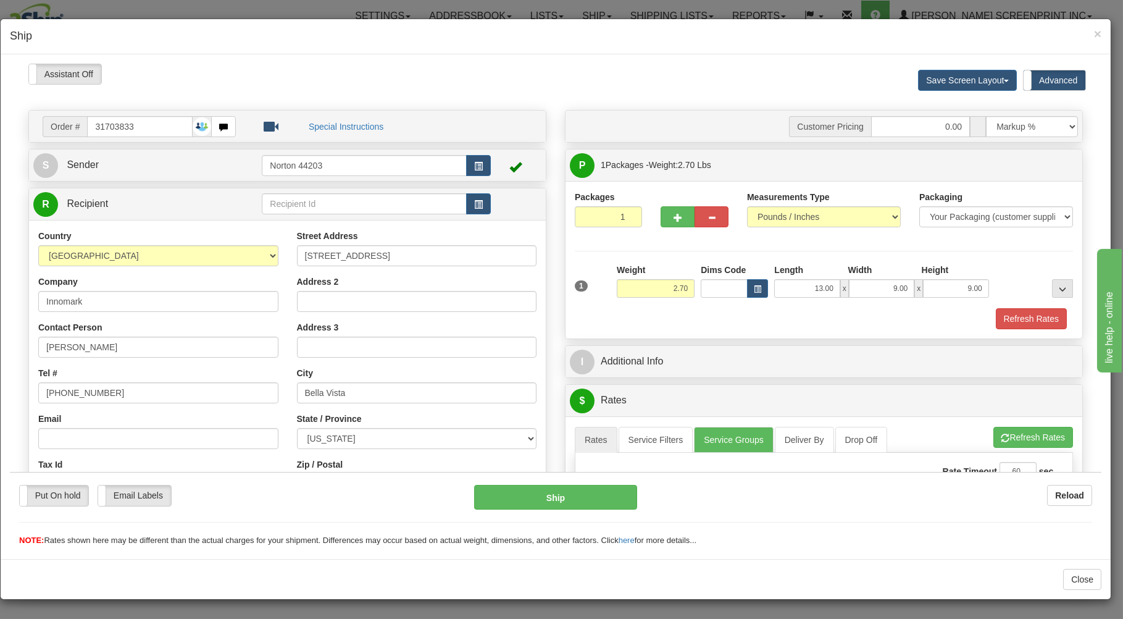
click at [783, 320] on div "Refresh Rates" at bounding box center [824, 317] width 504 height 21
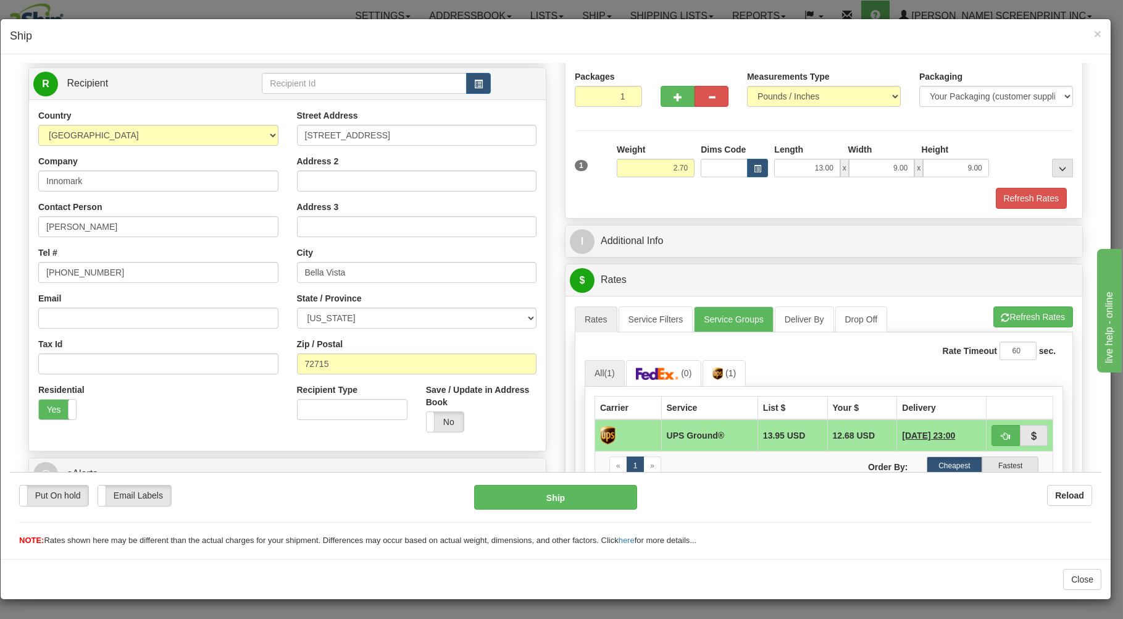
scroll to position [132, 0]
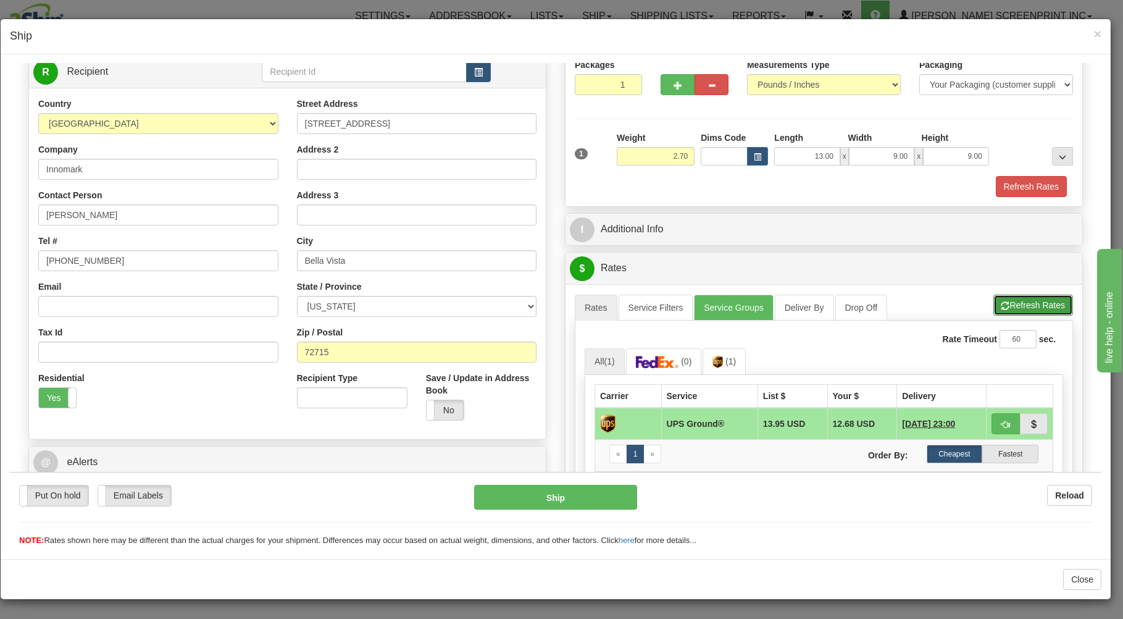
click at [1025, 306] on button "Refresh Rates" at bounding box center [1033, 304] width 80 height 21
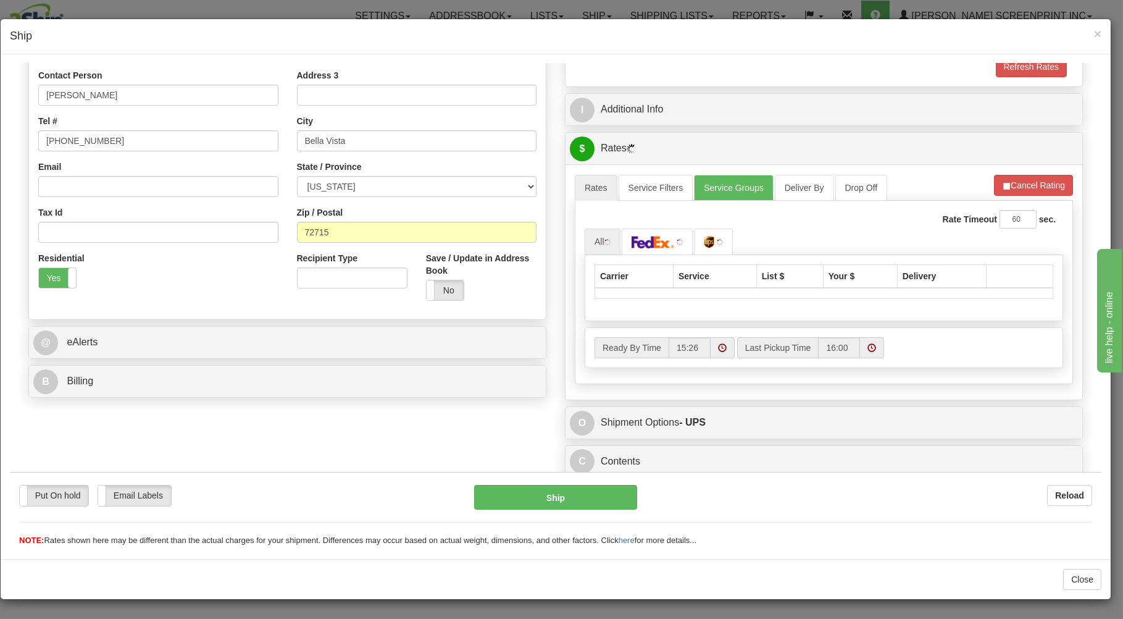
scroll to position [256, 0]
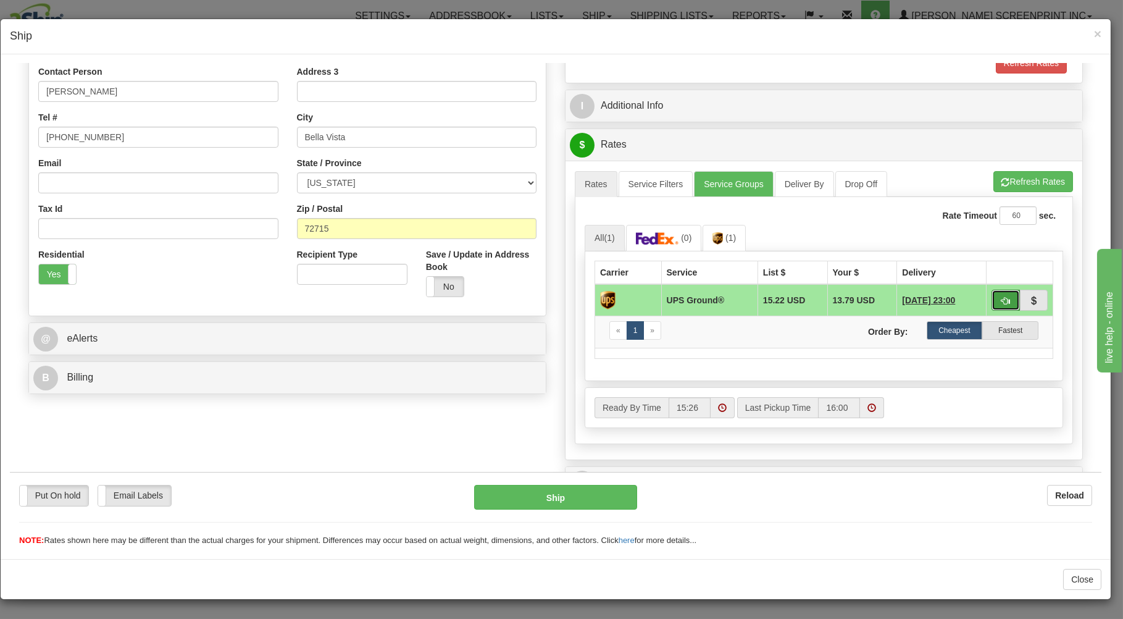
click at [1001, 296] on span "button" at bounding box center [1005, 300] width 9 height 8
type input "03"
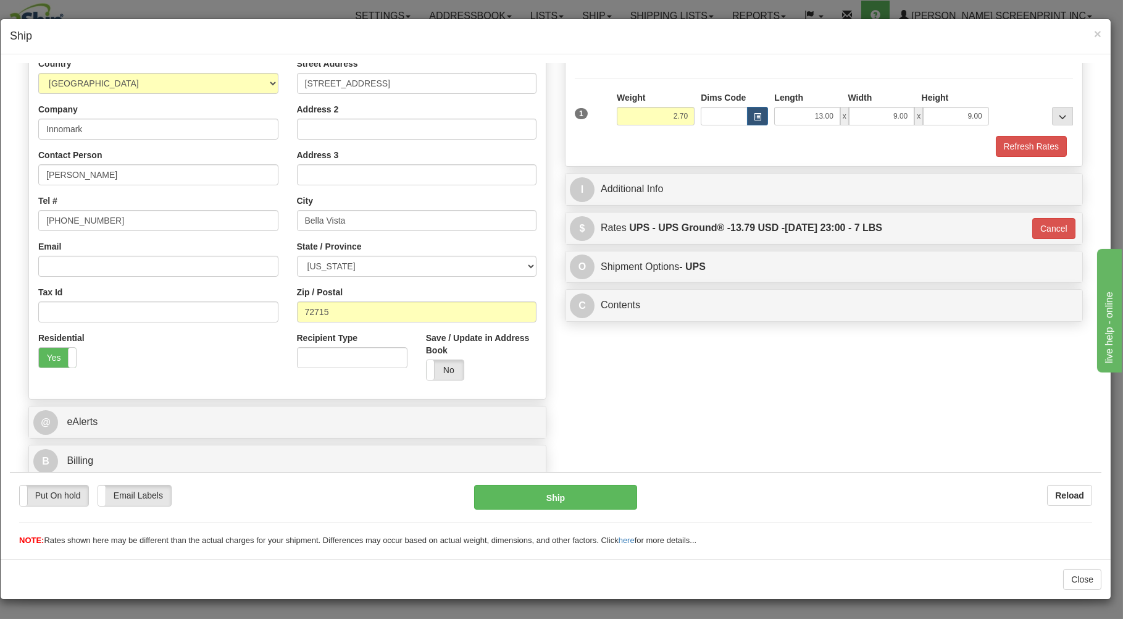
scroll to position [175, 0]
click at [580, 497] on button "Ship" at bounding box center [556, 496] width 164 height 25
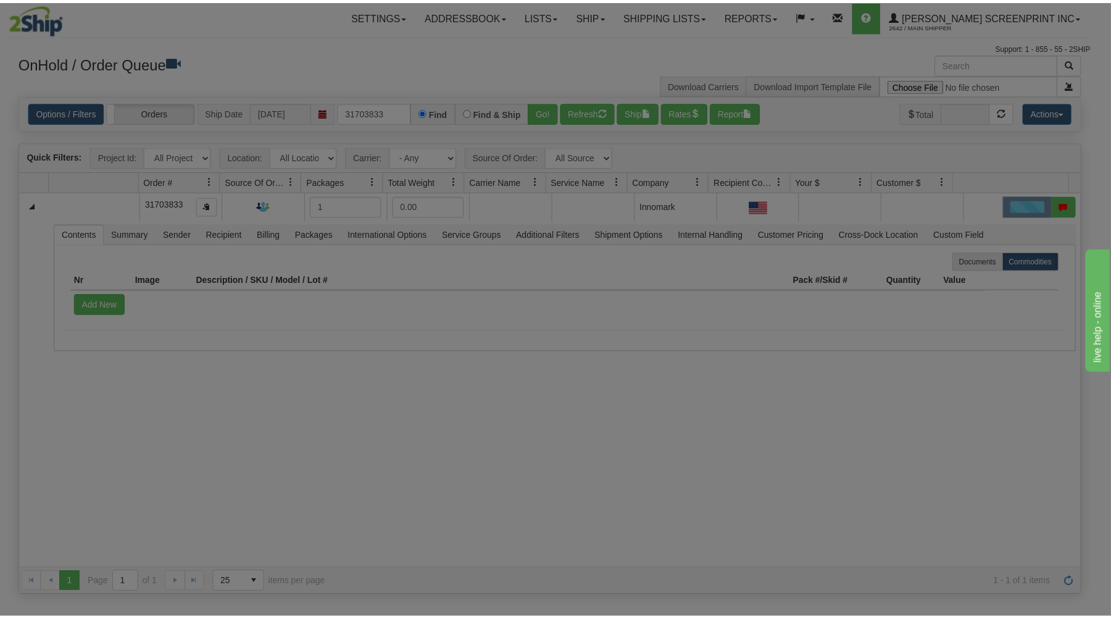
scroll to position [0, 0]
